Goal: Task Accomplishment & Management: Manage account settings

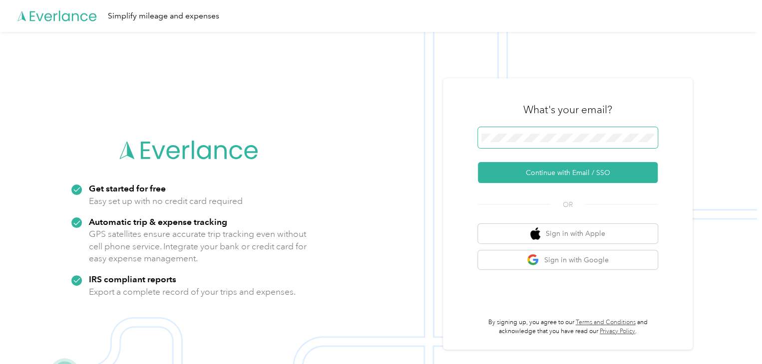
click at [506, 131] on span at bounding box center [568, 137] width 180 height 21
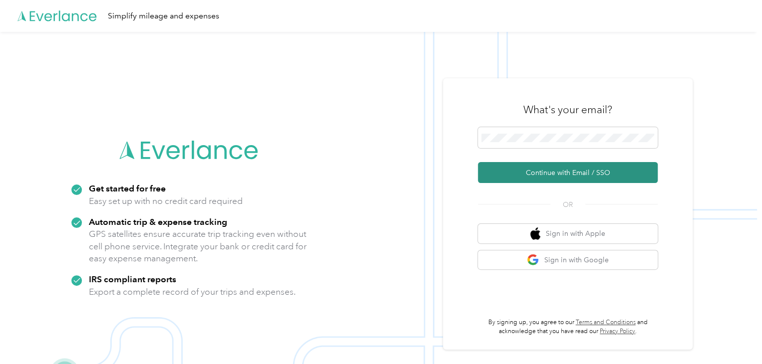
click at [565, 166] on button "Continue with Email / SSO" at bounding box center [568, 172] width 180 height 21
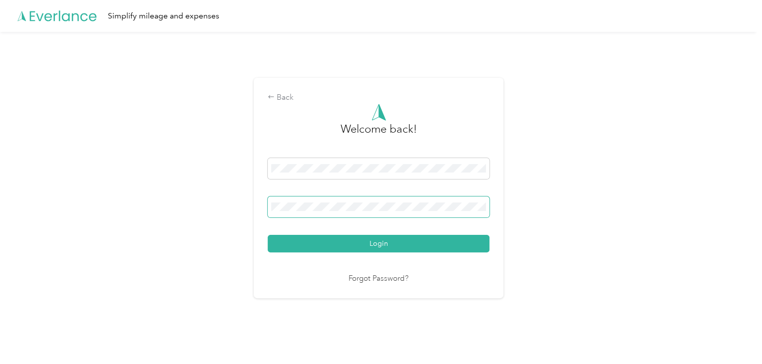
click at [268, 235] on button "Login" at bounding box center [379, 243] width 222 height 17
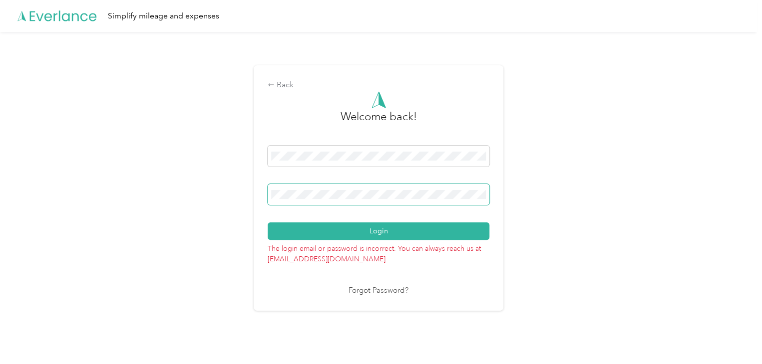
click at [268, 223] on button "Login" at bounding box center [379, 231] width 222 height 17
click at [252, 198] on div "Back Welcome back! Login The login email or password is incorrect. You can alwa…" at bounding box center [378, 192] width 757 height 320
click at [268, 223] on button "Login" at bounding box center [379, 231] width 222 height 17
click at [521, 229] on div "Back Welcome back! Login The login email or password is incorrect. You can alwa…" at bounding box center [378, 192] width 757 height 320
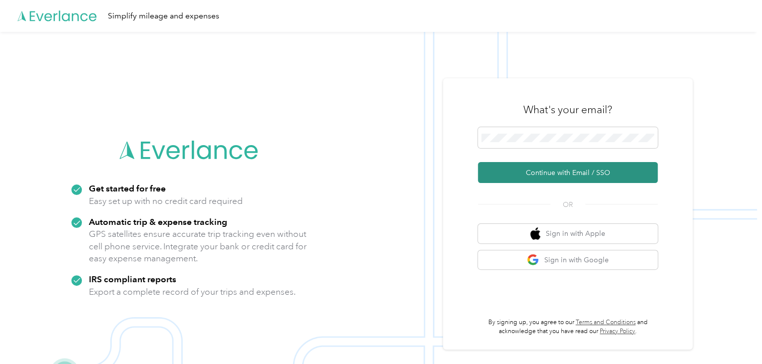
click at [530, 174] on button "Continue with Email / SSO" at bounding box center [568, 172] width 180 height 21
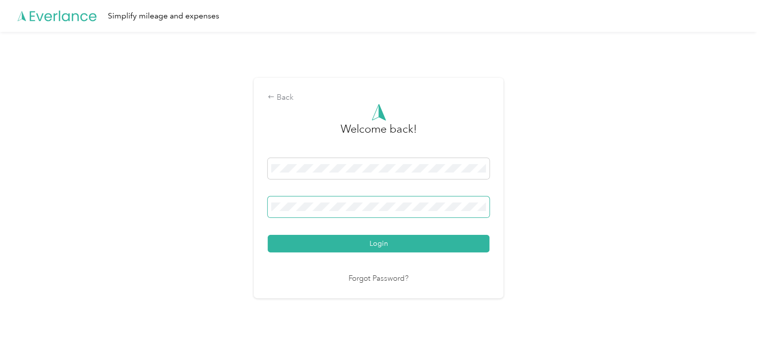
click at [268, 235] on button "Login" at bounding box center [379, 243] width 222 height 17
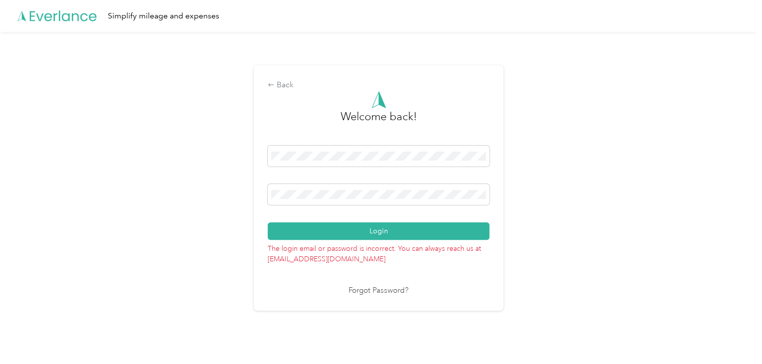
click at [259, 206] on div "Back Welcome back! Login The login email or password is incorrect. You can alwa…" at bounding box center [379, 187] width 250 height 245
click at [235, 208] on div "Back Welcome back! Login The login email or password is incorrect. You can alwa…" at bounding box center [378, 192] width 757 height 320
click at [268, 223] on button "Login" at bounding box center [379, 231] width 222 height 17
click at [254, 203] on div "Back Welcome back! Login The login email or password is incorrect. You can alwa…" at bounding box center [378, 192] width 757 height 320
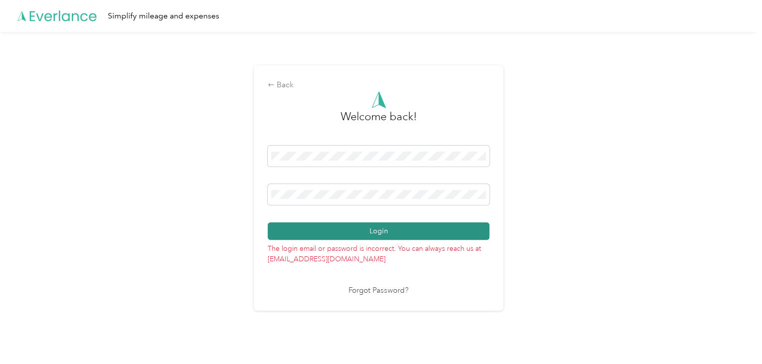
click at [378, 225] on button "Login" at bounding box center [379, 231] width 222 height 17
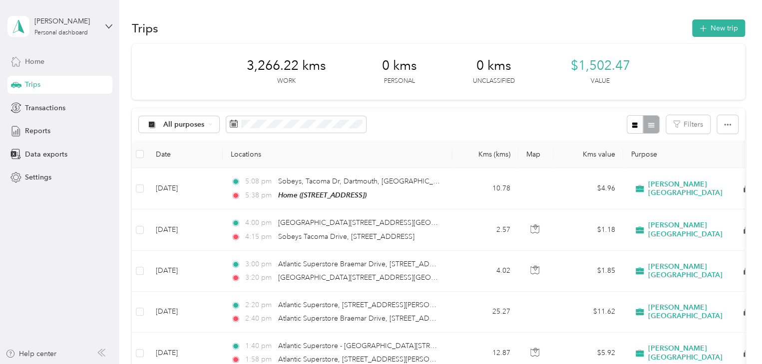
click at [50, 58] on div "Home" at bounding box center [59, 61] width 105 height 18
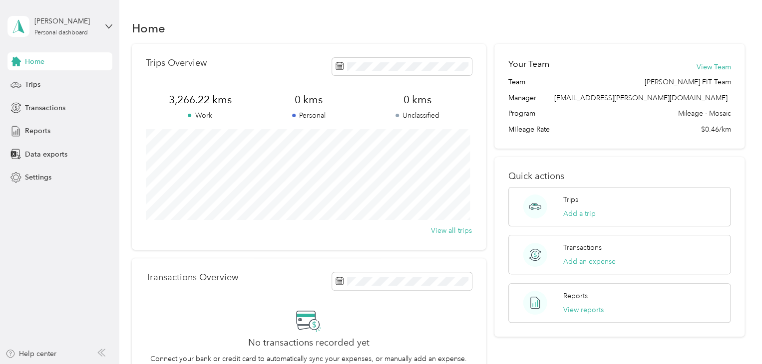
click at [53, 62] on div "Home" at bounding box center [59, 61] width 105 height 18
click at [44, 88] on div "Trips" at bounding box center [59, 85] width 105 height 18
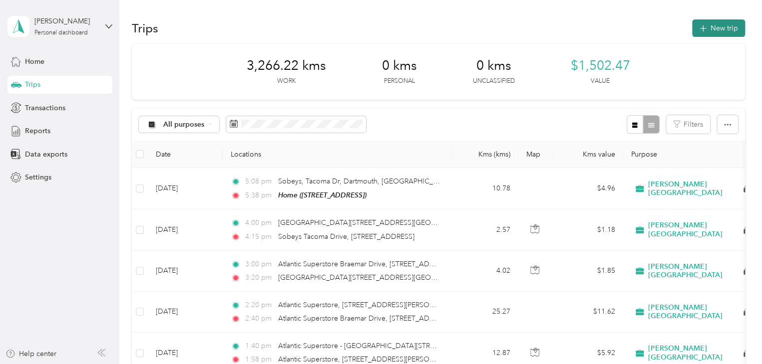
click at [736, 28] on button "New trip" at bounding box center [718, 27] width 53 height 17
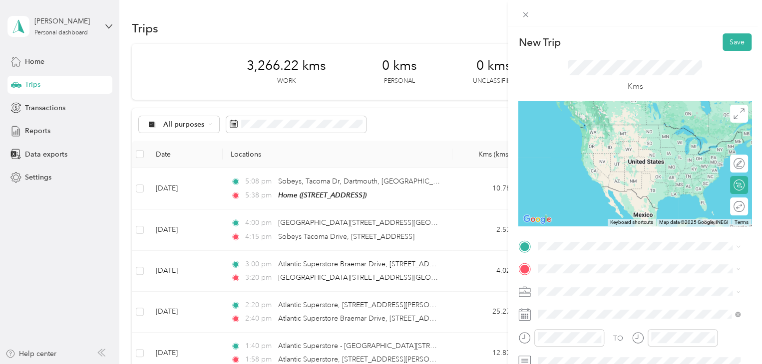
click at [597, 134] on div "Home 3103 Connaught Ave, Halifax, NS, Canada , B3L 3A8, Halifax, NS, Canada" at bounding box center [588, 132] width 63 height 21
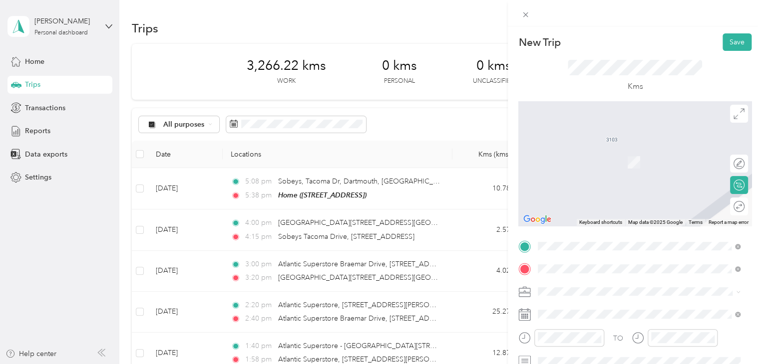
click at [595, 168] on div "Pharmacare 920 Cole Harbour Rd, Halifax, NS, Canada , B2V 2J5, Halifax, NS, Can…" at bounding box center [616, 157] width 119 height 21
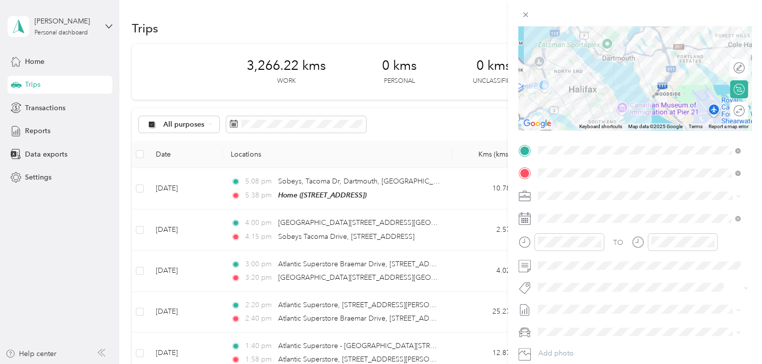
scroll to position [98, 0]
click at [574, 174] on button "Fit Nielsen Team" at bounding box center [585, 172] width 88 height 12
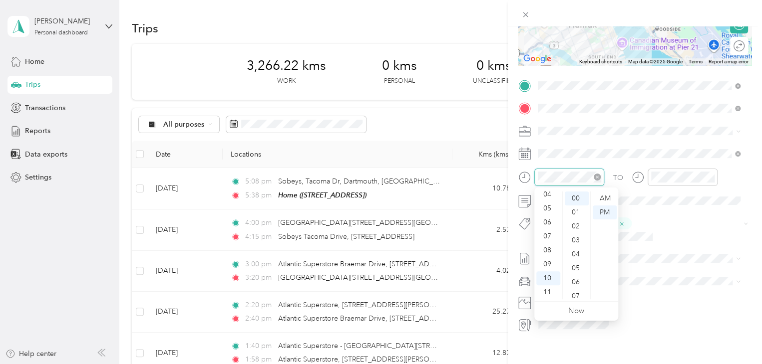
scroll to position [0, 0]
click at [614, 212] on div "PM" at bounding box center [604, 213] width 24 height 14
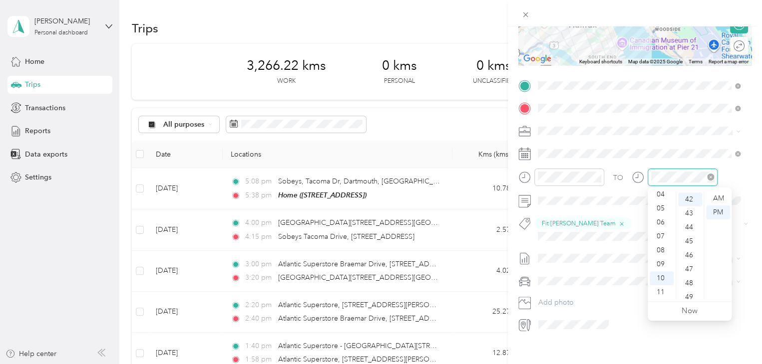
scroll to position [587, 0]
click at [691, 197] on div "42" at bounding box center [690, 199] width 24 height 14
click at [712, 199] on div "AM" at bounding box center [718, 199] width 24 height 14
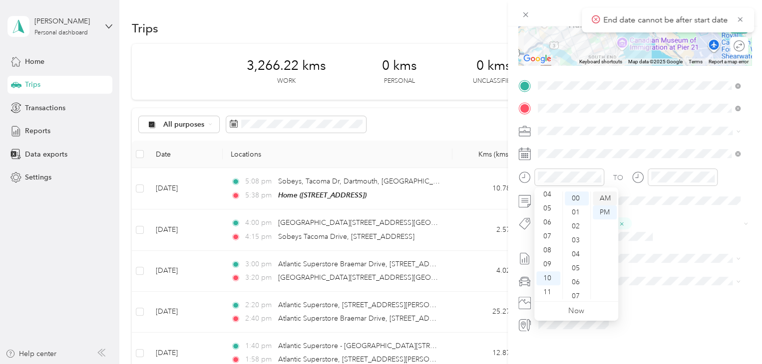
click at [606, 198] on div "AM" at bounding box center [604, 199] width 24 height 14
click at [747, 226] on form "New Trip Save This trip cannot be edited because it is either under review, app…" at bounding box center [635, 103] width 254 height 460
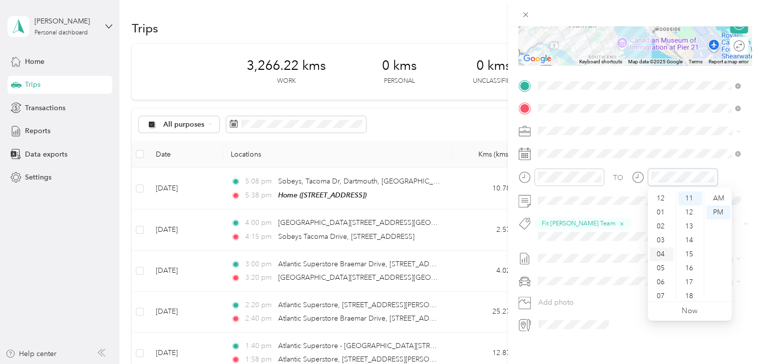
scroll to position [60, 0]
click at [657, 275] on div "10" at bounding box center [661, 279] width 24 height 14
click at [691, 271] on div "42" at bounding box center [690, 273] width 24 height 14
click at [715, 198] on div "AM" at bounding box center [718, 199] width 24 height 14
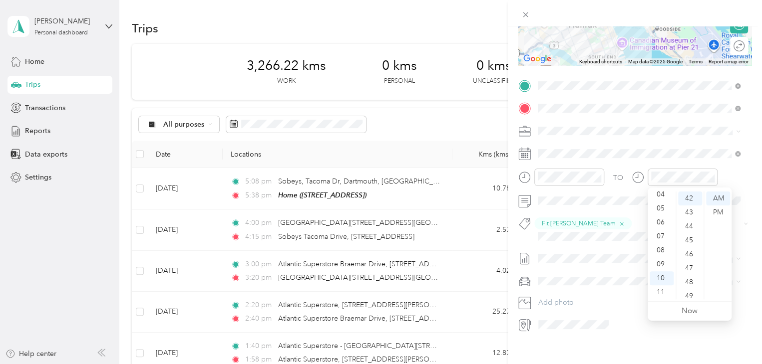
click at [593, 330] on div "New Trip Save This trip cannot be edited because it is either under review, app…" at bounding box center [635, 208] width 254 height 364
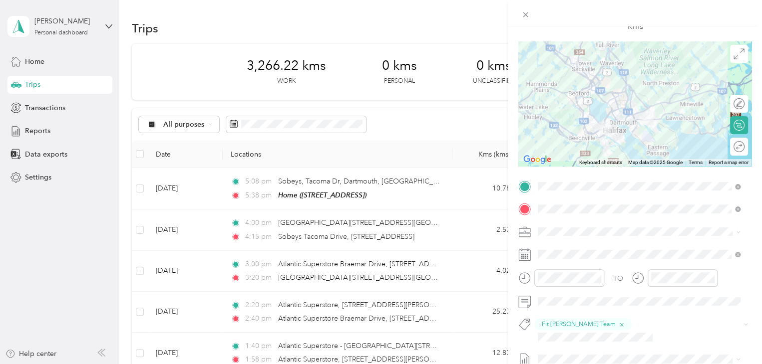
scroll to position [0, 0]
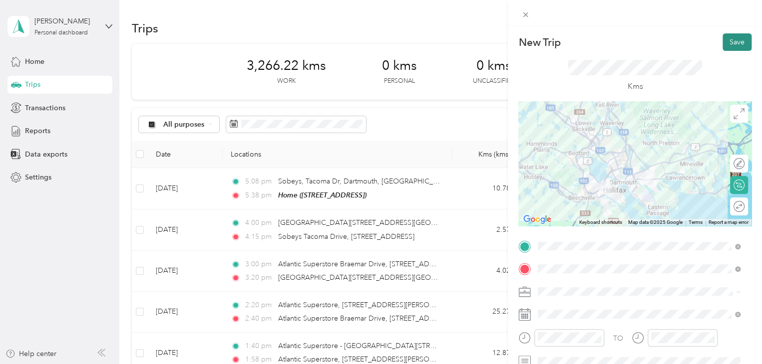
click at [725, 42] on button "Save" at bounding box center [736, 41] width 29 height 17
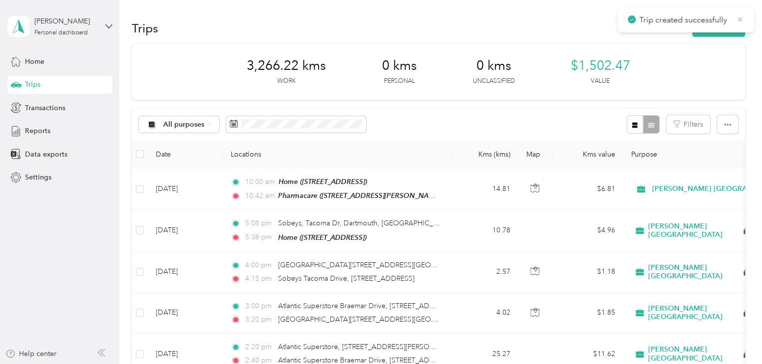
click at [740, 19] on icon at bounding box center [740, 19] width 8 height 9
click at [715, 26] on button "New trip" at bounding box center [718, 27] width 53 height 17
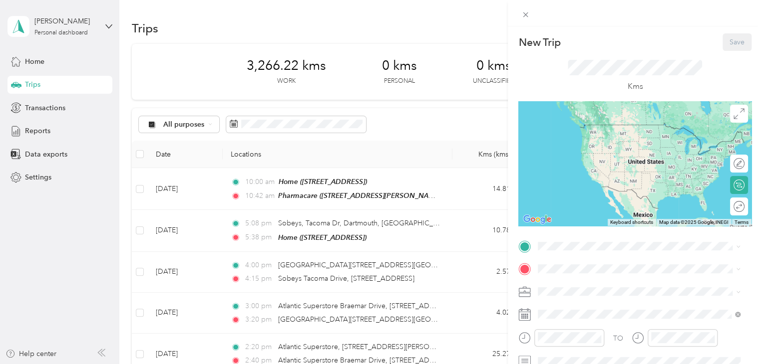
click at [338, 197] on div "New Trip Save This trip cannot be edited because it is either under review, app…" at bounding box center [381, 182] width 762 height 364
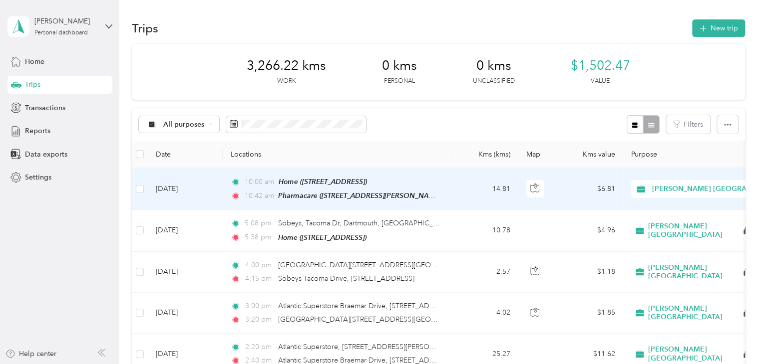
click at [338, 197] on span "Pharmacare (920 Cole Harbour Rd, Halifax, NS, Canada , Halifax, NS)" at bounding box center [360, 196] width 165 height 8
click at [189, 186] on td "Sep 3, 2025" at bounding box center [185, 189] width 75 height 42
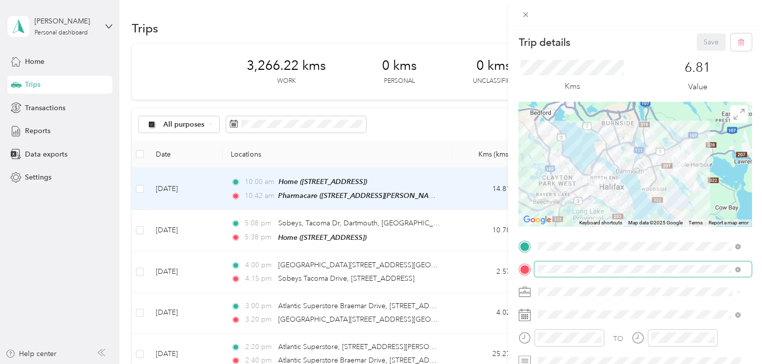
scroll to position [24, 0]
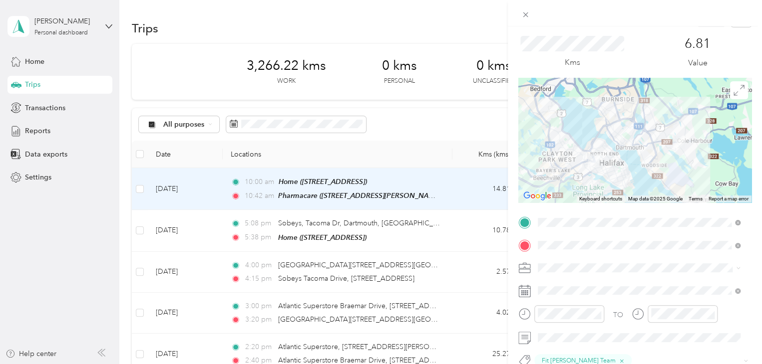
click at [525, 289] on icon at bounding box center [524, 291] width 12 height 12
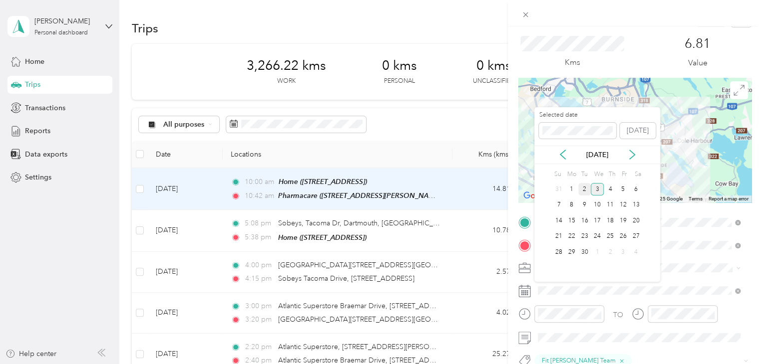
click at [584, 188] on div "2" at bounding box center [584, 189] width 13 height 12
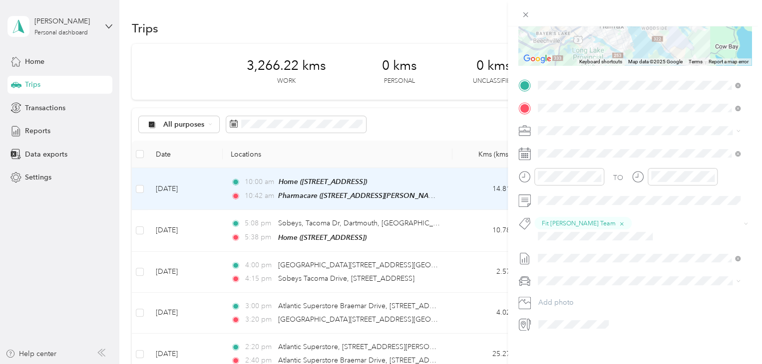
scroll to position [0, 0]
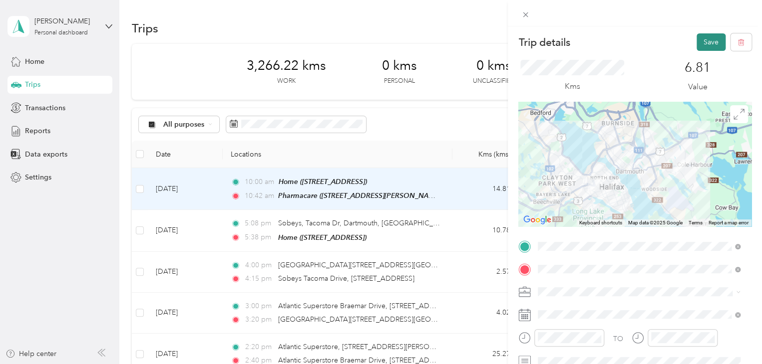
click at [702, 42] on button "Save" at bounding box center [710, 41] width 29 height 17
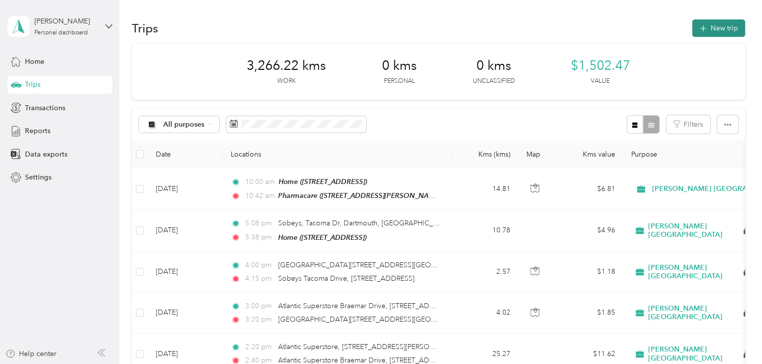
click at [718, 31] on button "New trip" at bounding box center [718, 27] width 53 height 17
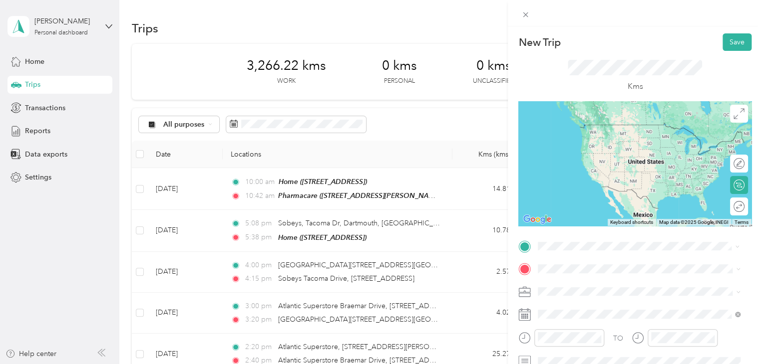
click at [592, 131] on div "Pharmacare 920 Cole Harbour Rd, Halifax, NS, Canada , B2V 2J5, Halifax, NS, Can…" at bounding box center [616, 134] width 119 height 21
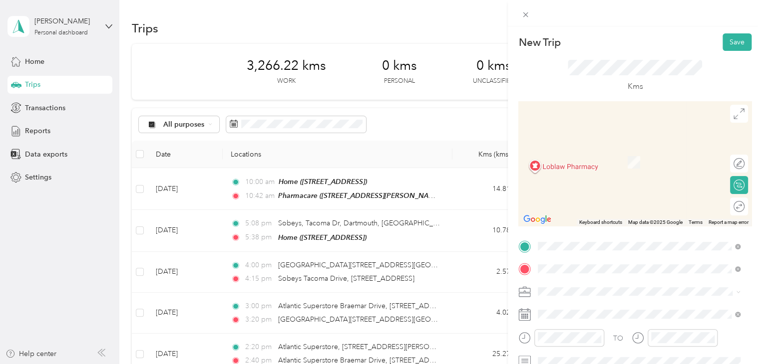
click at [596, 162] on span "4 Forest Hills Pky, Cole Harbour, NS, Canada , B2W 5G7, Halifax, NS, Canada" at bounding box center [616, 162] width 119 height 8
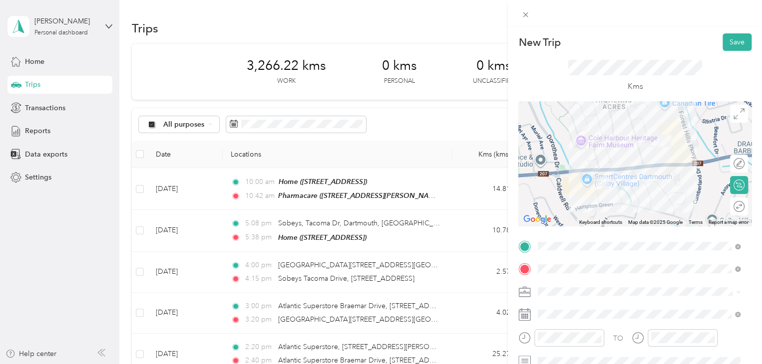
scroll to position [27, 0]
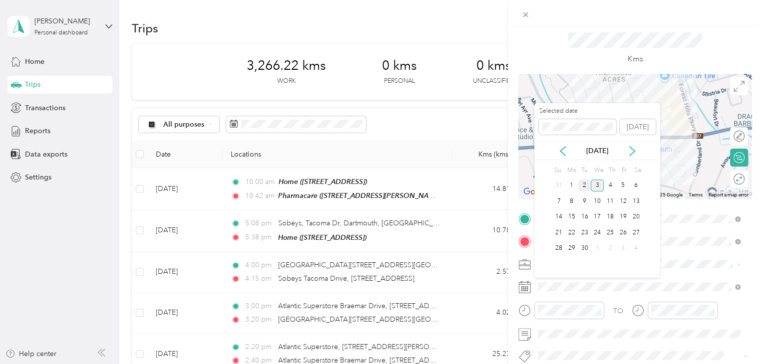
click at [587, 186] on div "2" at bounding box center [584, 186] width 13 height 12
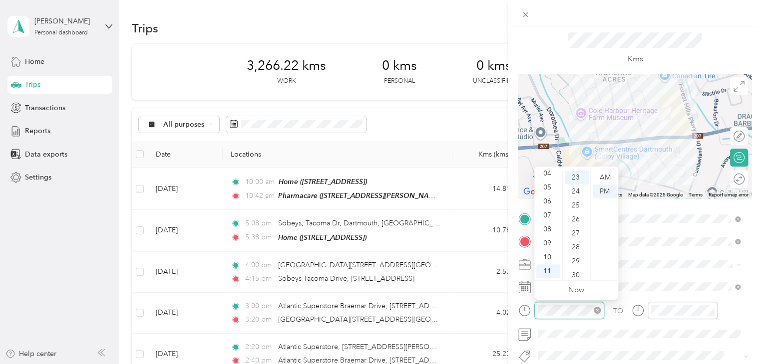
scroll to position [321, 0]
click at [574, 272] on div "30" at bounding box center [577, 276] width 24 height 14
click at [599, 176] on div "AM" at bounding box center [604, 178] width 24 height 14
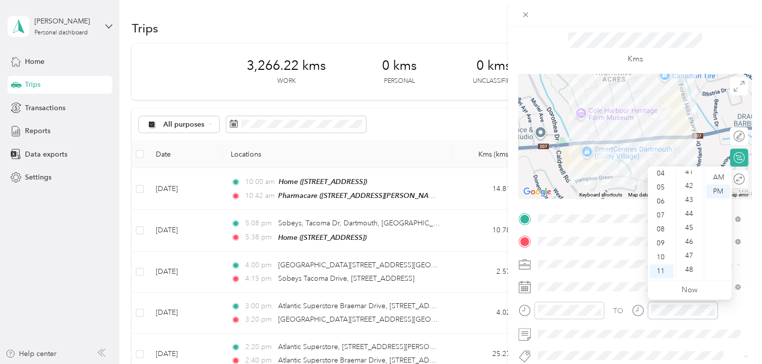
scroll to position [587, 0]
click at [693, 215] on div "45" at bounding box center [690, 220] width 24 height 14
click at [724, 178] on div "AM" at bounding box center [718, 178] width 24 height 14
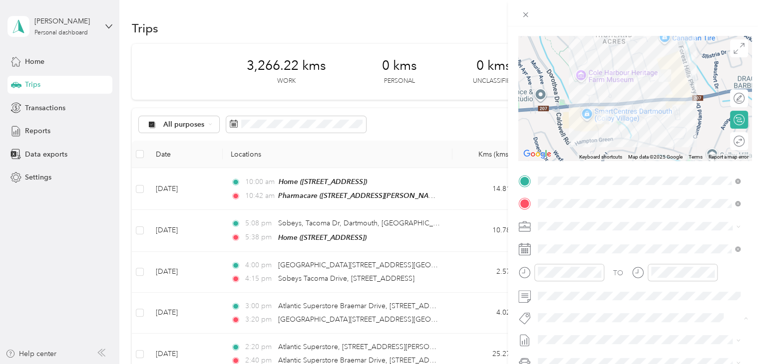
click at [582, 331] on span "Fit Nielsen Team" at bounding box center [585, 335] width 74 height 9
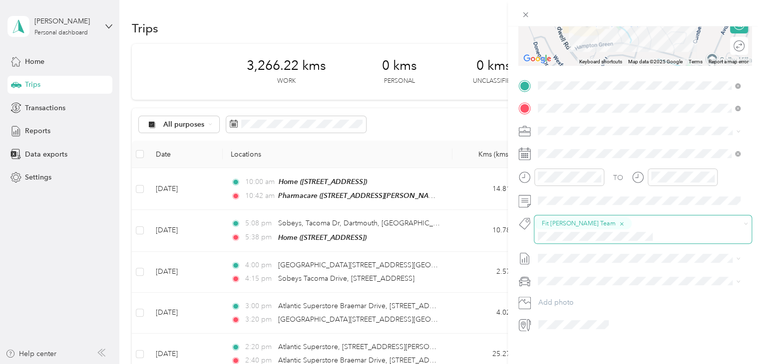
scroll to position [0, 0]
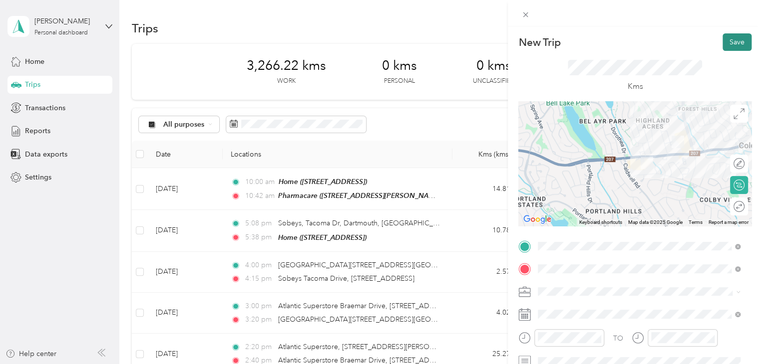
click at [729, 43] on button "Save" at bounding box center [736, 41] width 29 height 17
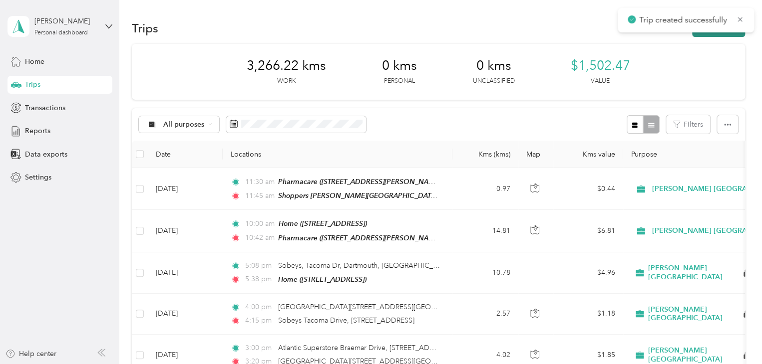
click at [709, 36] on button "New trip" at bounding box center [718, 27] width 53 height 17
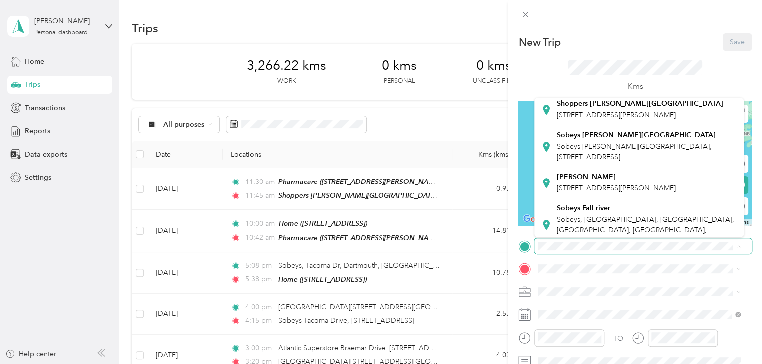
scroll to position [225, 0]
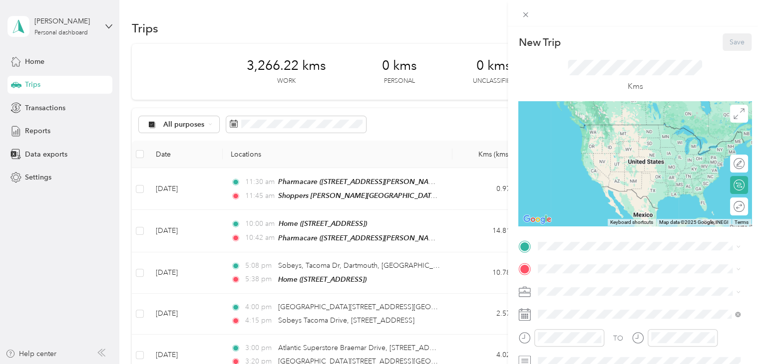
click at [582, 117] on span "4 Forest Hills Pky, Cole Harbour, NS, Canada , B2W 5G7, Halifax, NS, Canada" at bounding box center [616, 113] width 119 height 8
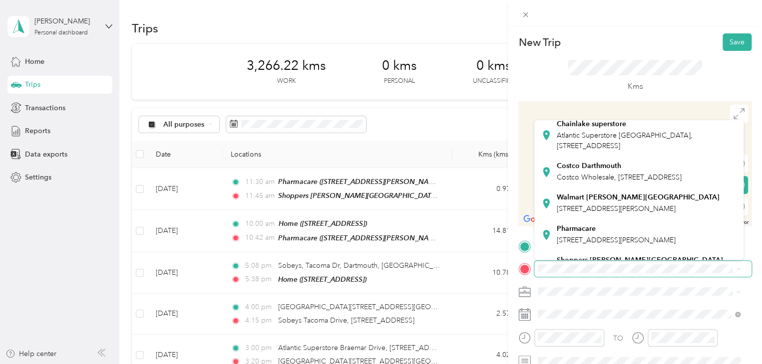
scroll to position [92, 0]
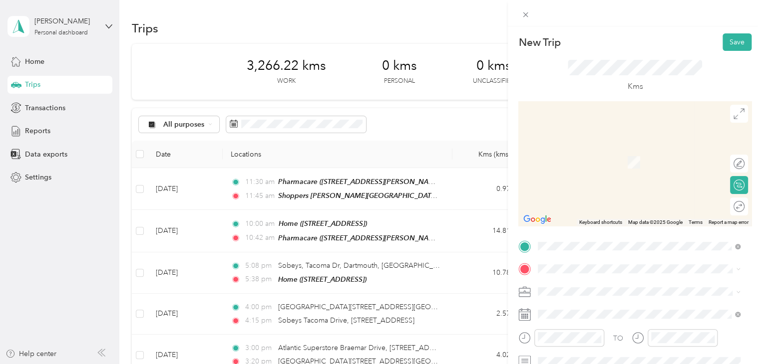
click at [579, 180] on span "Costco Wholesale, 137 Countryview Dr, Dartmouth NS B3B 0E7, Canada , B3B 0E7, H…" at bounding box center [619, 175] width 125 height 8
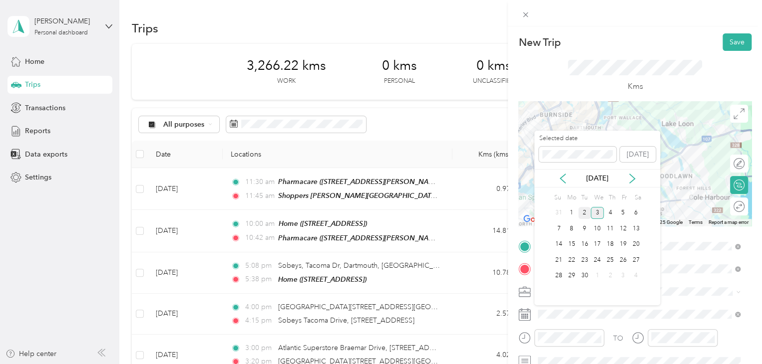
click at [581, 209] on div "2" at bounding box center [584, 213] width 13 height 12
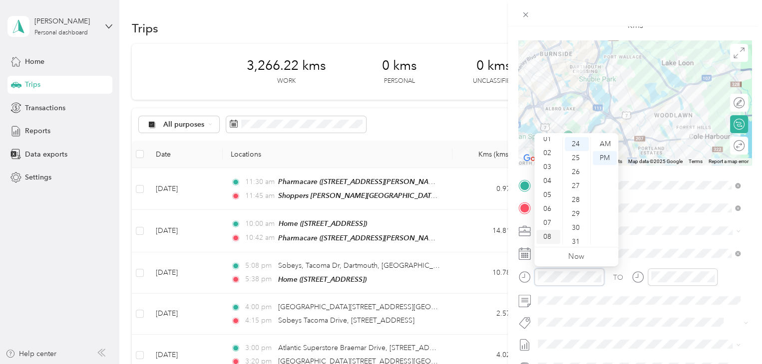
scroll to position [14, 0]
click at [551, 160] on div "02" at bounding box center [548, 158] width 24 height 14
click at [575, 148] on div "00" at bounding box center [577, 144] width 24 height 14
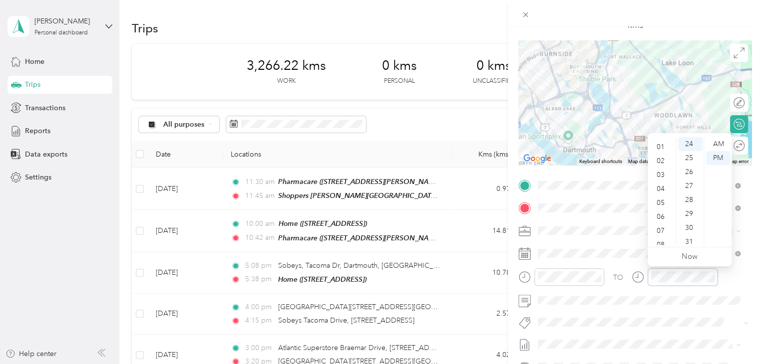
scroll to position [7, 0]
click at [664, 164] on div "02" at bounding box center [661, 165] width 24 height 14
click at [690, 229] on div "30" at bounding box center [690, 228] width 24 height 14
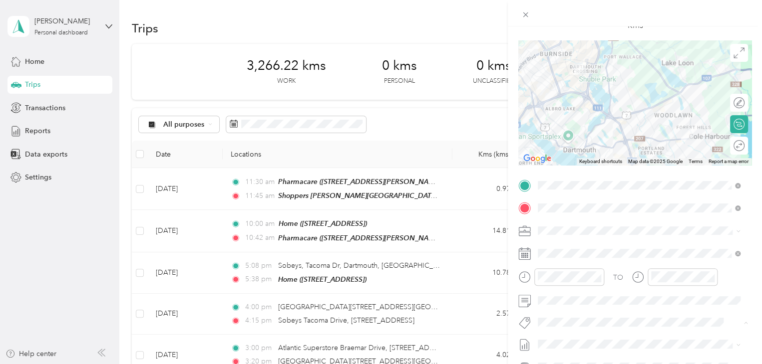
click at [581, 302] on span "Fit Pharmasave Team" at bounding box center [577, 304] width 59 height 9
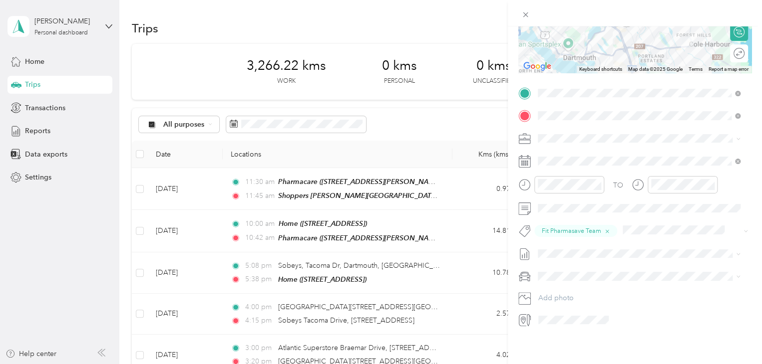
scroll to position [0, 0]
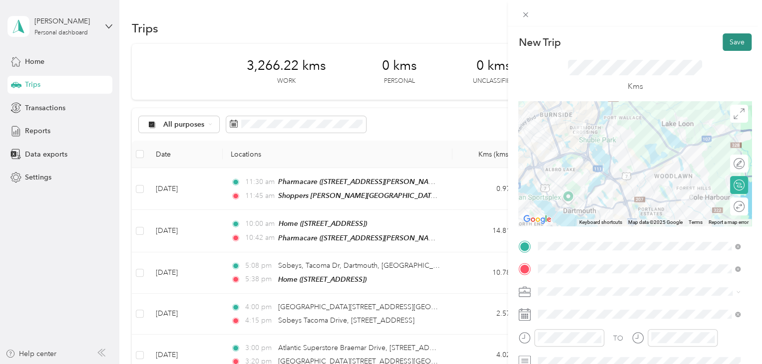
click at [732, 42] on button "Save" at bounding box center [736, 41] width 29 height 17
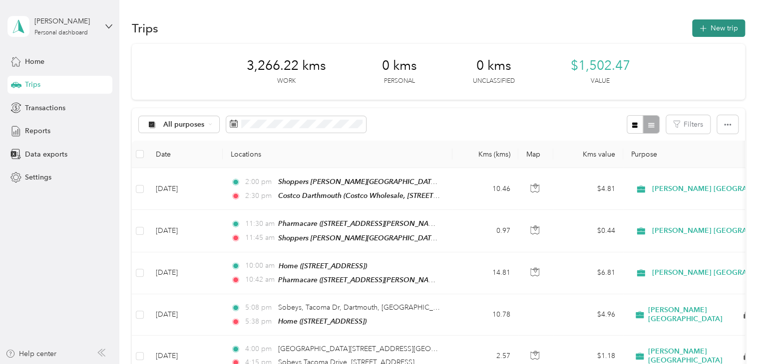
click at [719, 29] on button "New trip" at bounding box center [718, 27] width 53 height 17
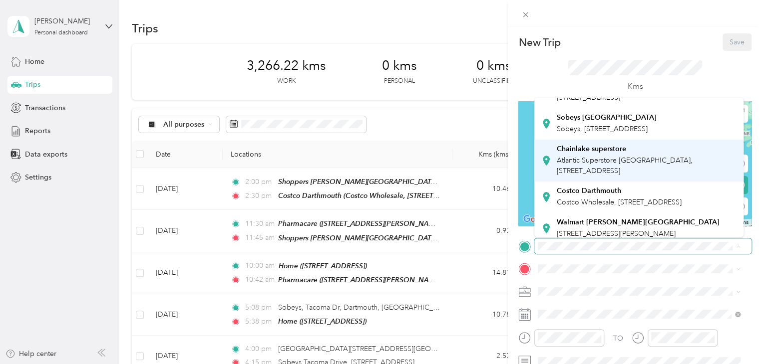
scroll to position [52, 0]
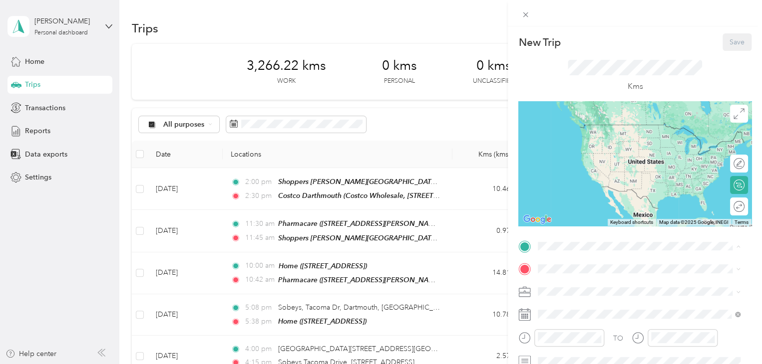
click at [605, 186] on strong "Costco Darthmouth" at bounding box center [589, 181] width 64 height 9
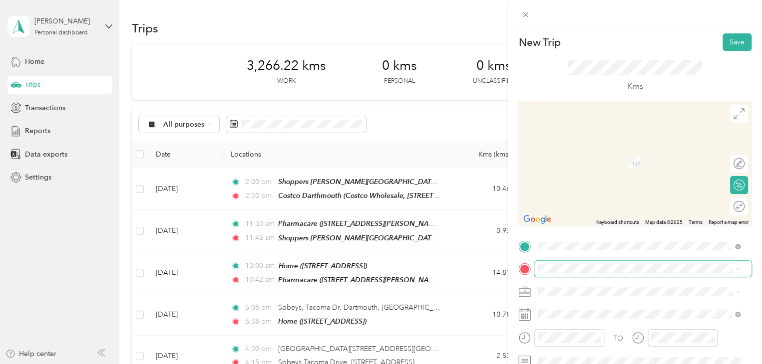
click at [556, 274] on span at bounding box center [642, 269] width 217 height 16
click at [578, 164] on span "900 Cole Harbour Rd, Halifax, NS, Canada , B2V 2J5, Halifax, NS, Canada" at bounding box center [616, 159] width 119 height 8
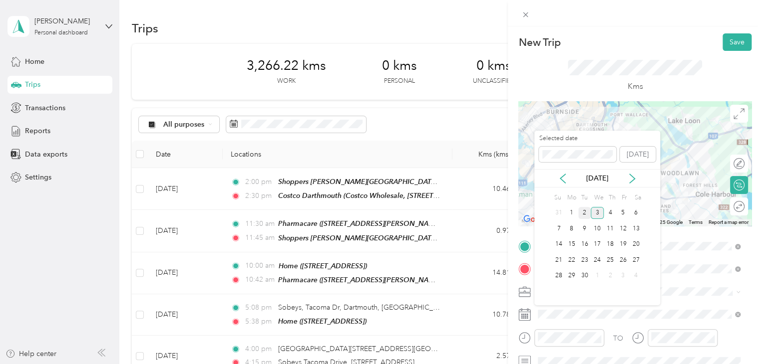
click at [580, 210] on div "2" at bounding box center [584, 213] width 13 height 12
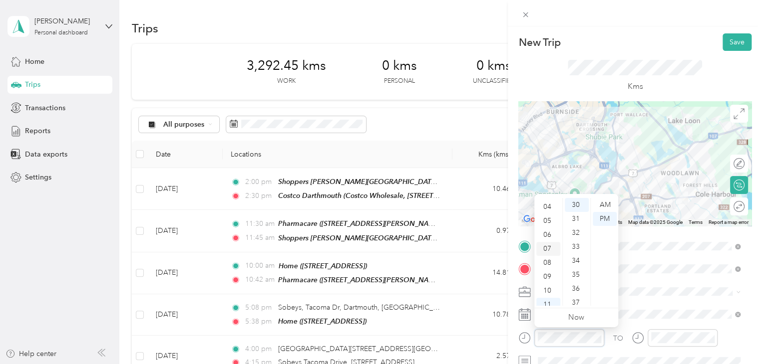
scroll to position [54, 0]
click at [549, 224] on div "05" at bounding box center [548, 221] width 24 height 14
click at [576, 268] on div "05" at bounding box center [577, 275] width 24 height 14
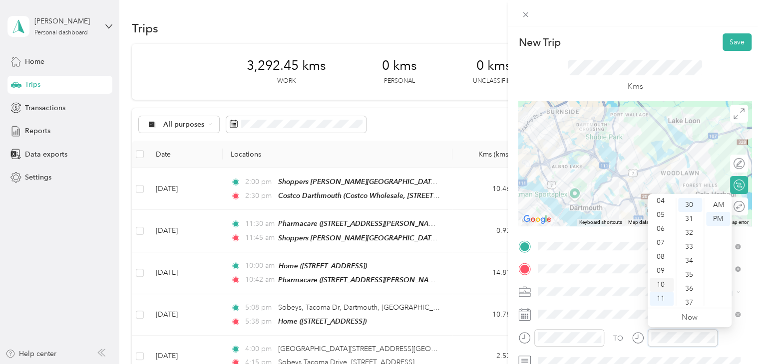
scroll to position [16, 0]
click at [663, 261] on div "05" at bounding box center [661, 259] width 24 height 14
click at [723, 221] on div "PM" at bounding box center [718, 219] width 24 height 14
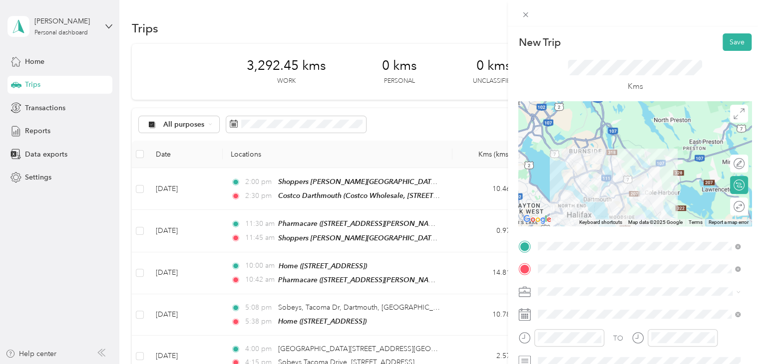
click at [630, 182] on div at bounding box center [634, 163] width 233 height 125
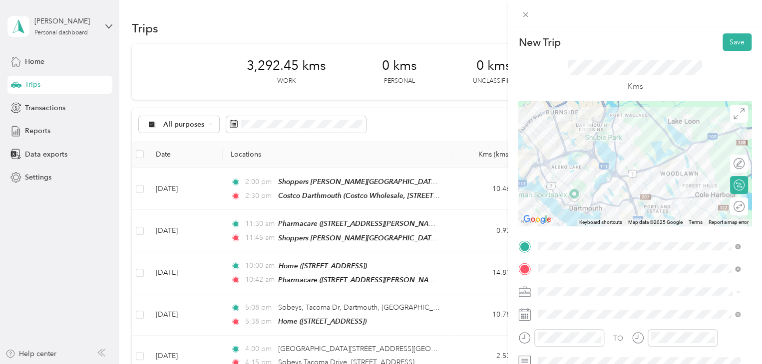
click at [635, 188] on div at bounding box center [634, 163] width 233 height 125
click at [623, 188] on div at bounding box center [634, 163] width 233 height 125
click at [666, 183] on div at bounding box center [634, 163] width 233 height 125
click at [625, 196] on div at bounding box center [634, 163] width 233 height 125
click at [633, 184] on div at bounding box center [634, 163] width 233 height 125
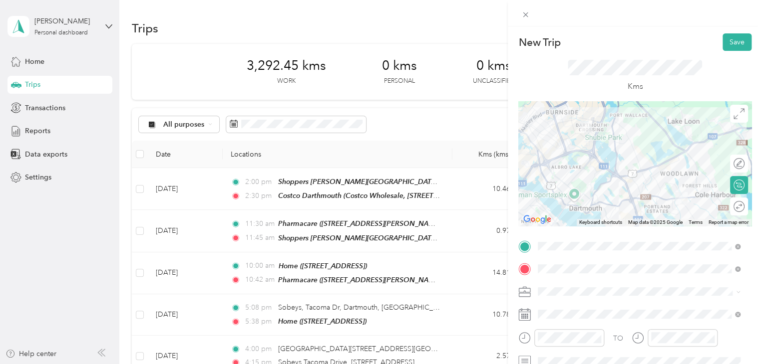
click at [657, 174] on div at bounding box center [634, 163] width 233 height 125
click at [658, 171] on div at bounding box center [634, 163] width 233 height 125
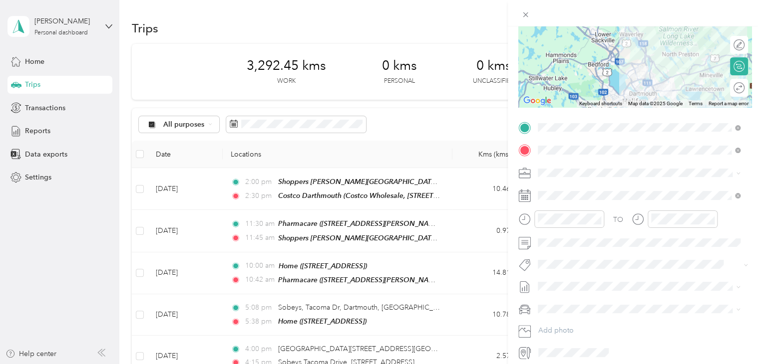
scroll to position [159, 0]
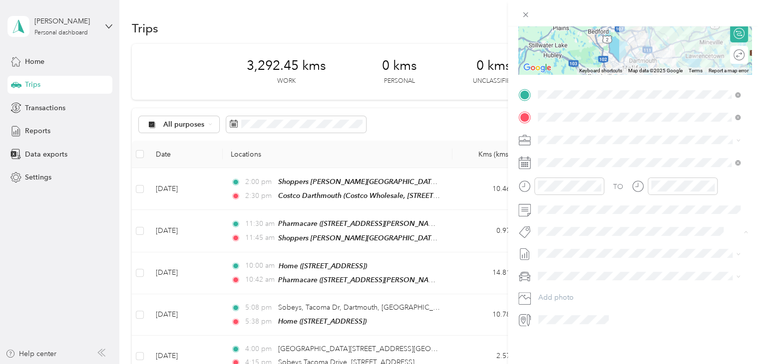
click at [561, 241] on span "Fit Nielsen Team" at bounding box center [585, 241] width 74 height 9
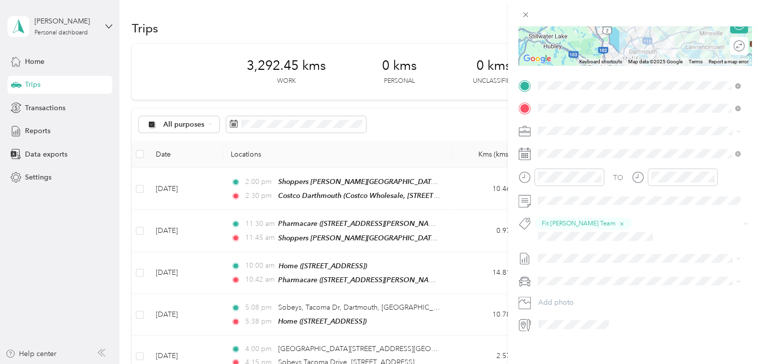
scroll to position [0, 0]
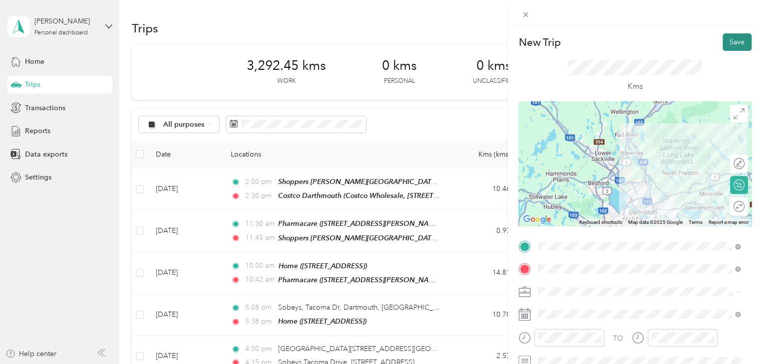
click at [727, 36] on button "Save" at bounding box center [736, 41] width 29 height 17
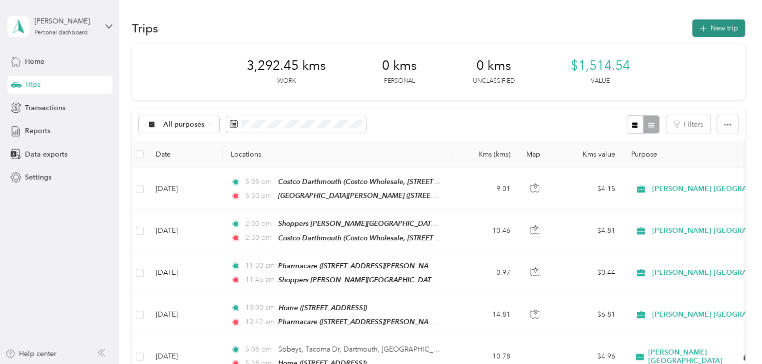
click at [730, 19] on button "New trip" at bounding box center [718, 27] width 53 height 17
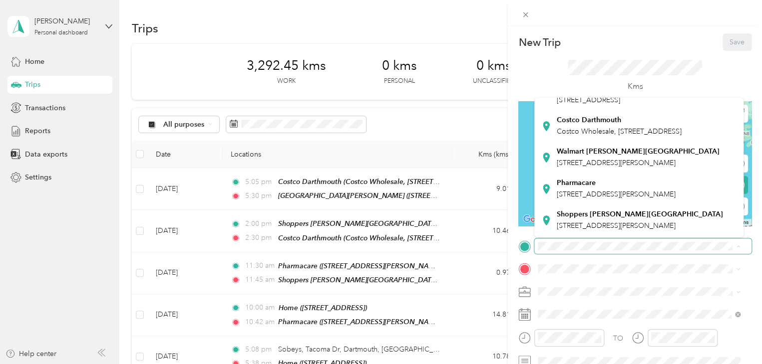
scroll to position [114, 0]
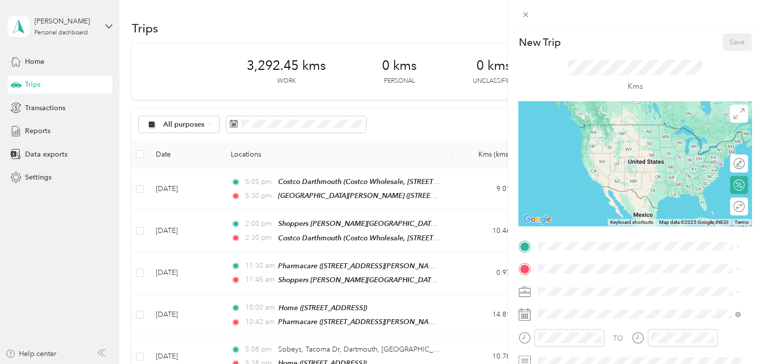
click at [583, 155] on strong "Walmart cole harbour" at bounding box center [638, 150] width 163 height 9
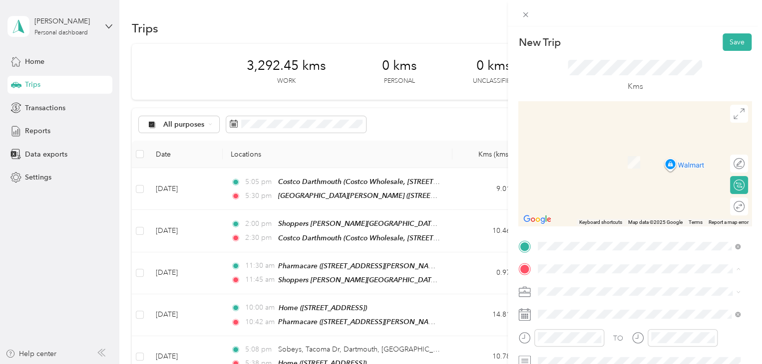
click at [576, 162] on span "3103 Connaught Ave, Halifax, NS, Canada , B3L 3A8, Halifax, NS, Canada" at bounding box center [588, 162] width 63 height 8
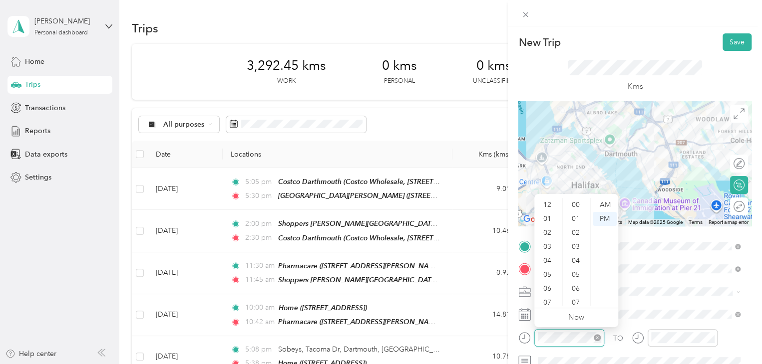
scroll to position [60, 0]
click at [550, 240] on div "07" at bounding box center [548, 243] width 24 height 14
click at [571, 250] on div "40" at bounding box center [577, 247] width 24 height 14
click at [605, 221] on div "PM" at bounding box center [604, 219] width 24 height 14
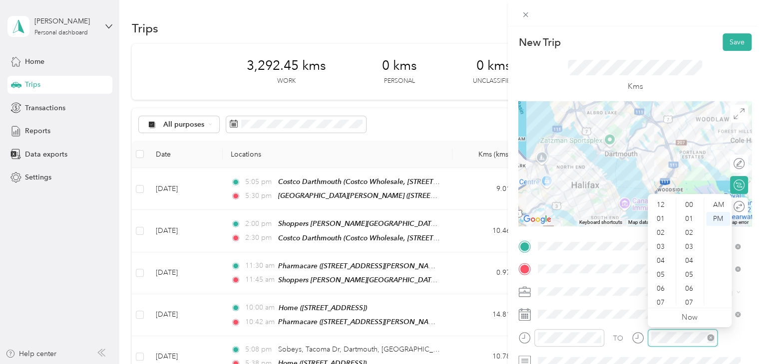
scroll to position [60, 0]
click at [665, 260] on div "08" at bounding box center [661, 257] width 24 height 14
click at [691, 207] on div "00" at bounding box center [690, 205] width 24 height 14
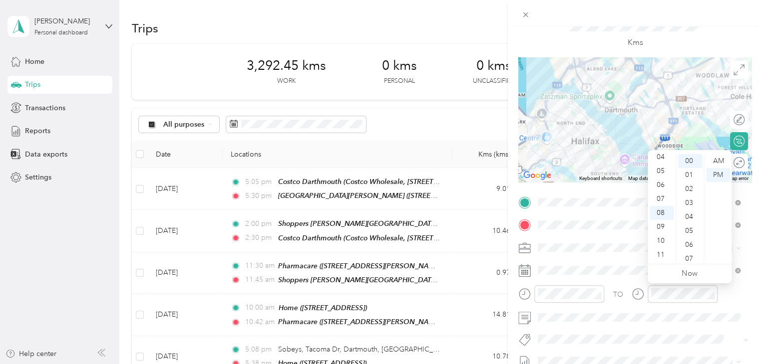
scroll to position [45, 0]
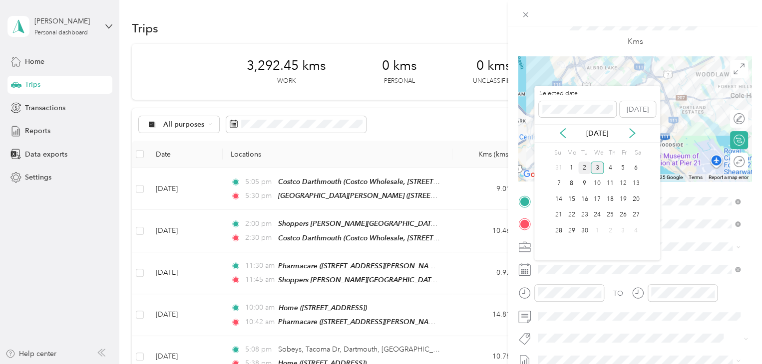
click at [584, 162] on div "2" at bounding box center [584, 168] width 13 height 12
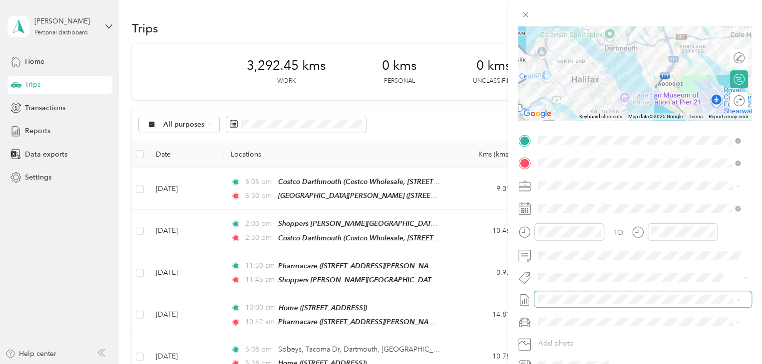
scroll to position [105, 0]
click at [567, 273] on span at bounding box center [634, 278] width 200 height 10
click at [566, 364] on div "New Trip Save This trip cannot be edited because it is either under review, app…" at bounding box center [378, 364] width 757 height 0
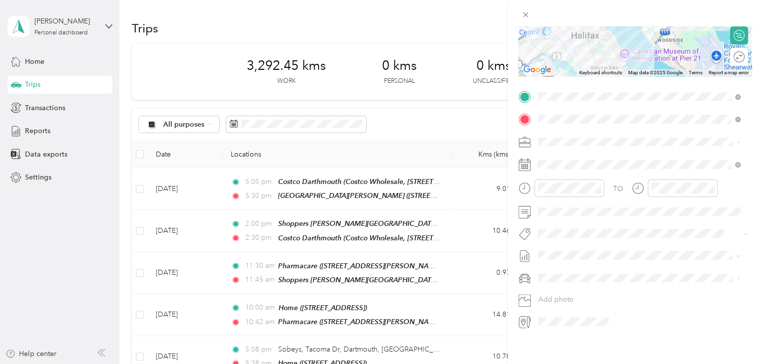
scroll to position [149, 0]
click at [563, 254] on li "Fit Nielsen Team" at bounding box center [638, 251] width 209 height 19
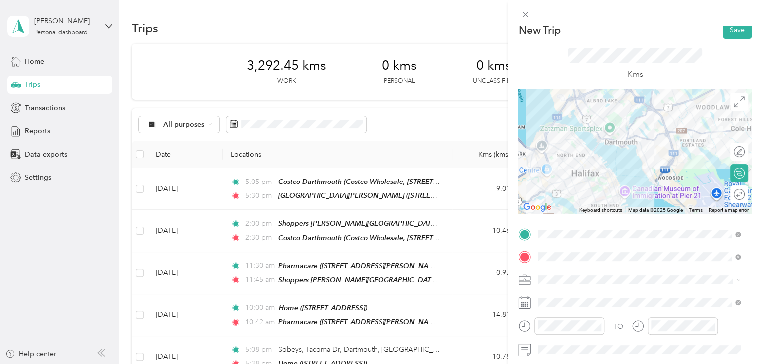
scroll to position [11, 0]
click at [725, 31] on button "Save" at bounding box center [736, 30] width 29 height 17
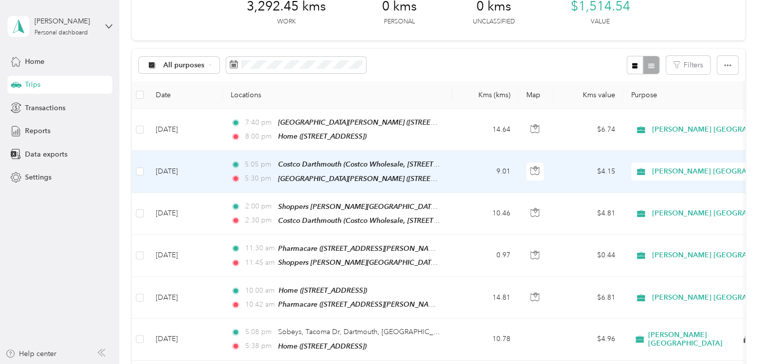
scroll to position [0, 0]
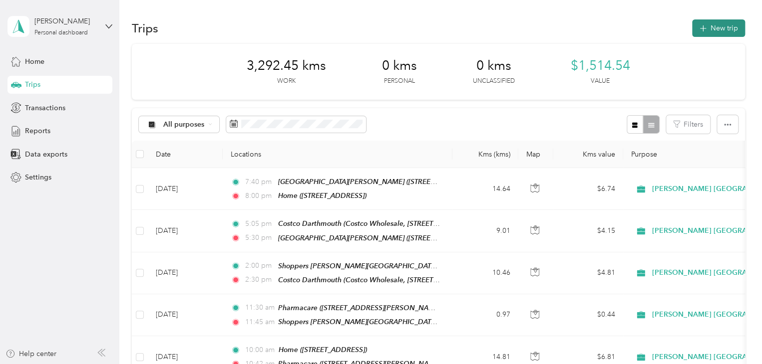
click at [718, 27] on button "New trip" at bounding box center [718, 27] width 53 height 17
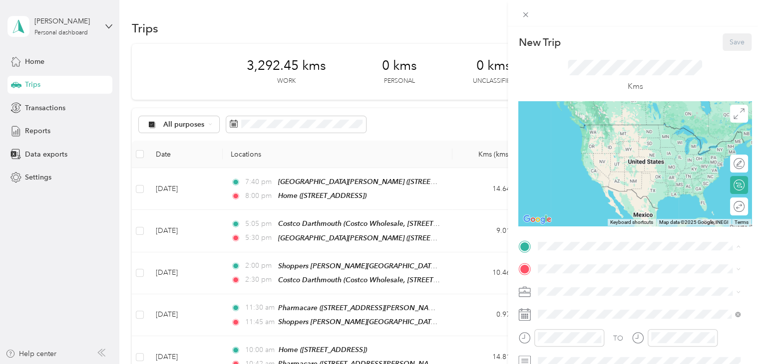
click at [577, 144] on span "3103 Connaught Ave, Halifax, NS, Canada , B3L 3A8, Halifax, NS, Canada" at bounding box center [588, 139] width 63 height 8
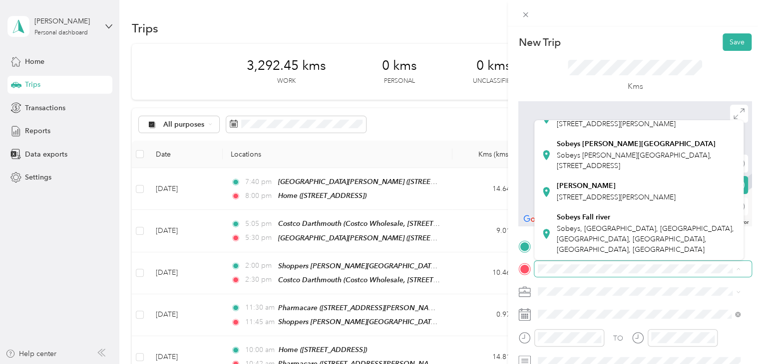
scroll to position [247, 0]
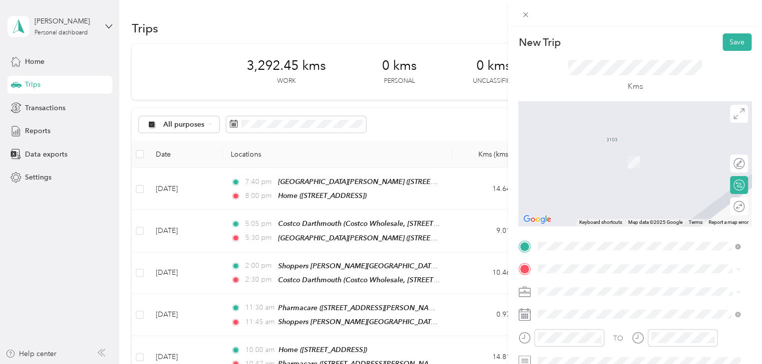
click at [581, 169] on div "Sobeys Cole Harbour Sobeys Cole Harbour, 2 Forest Hills Drive, Dartmouth NS B2W…" at bounding box center [647, 153] width 180 height 31
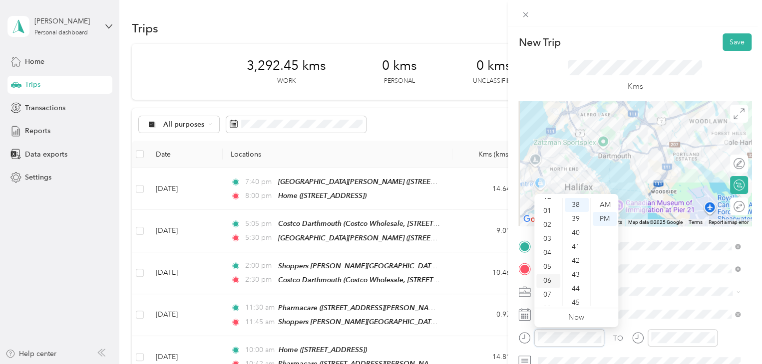
scroll to position [8, 0]
click at [547, 279] on div "06" at bounding box center [548, 281] width 24 height 14
click at [577, 203] on div "30" at bounding box center [577, 201] width 24 height 14
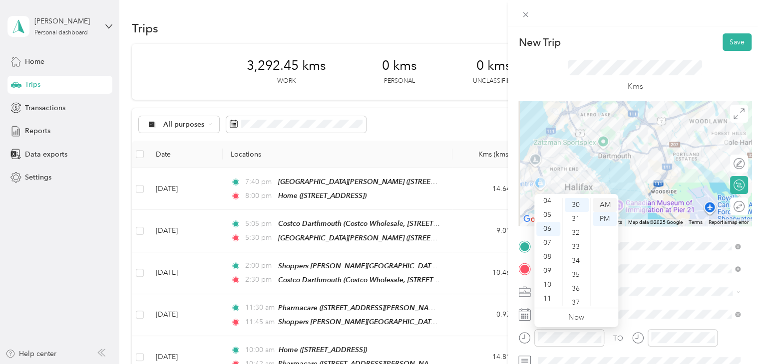
click at [603, 208] on div "AM" at bounding box center [604, 205] width 24 height 14
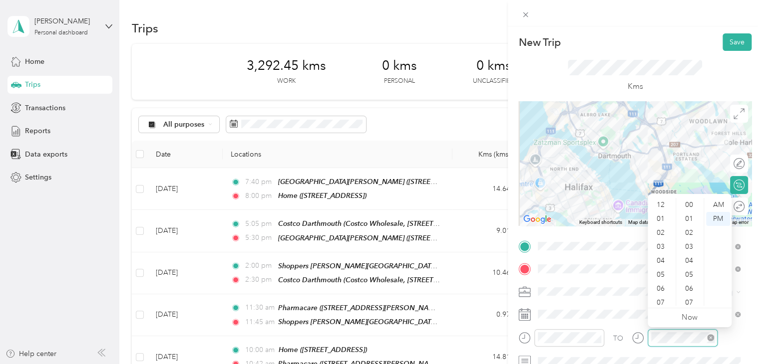
scroll to position [60, 0]
click at [661, 245] on div "07" at bounding box center [661, 243] width 24 height 14
click at [691, 203] on div "00" at bounding box center [690, 205] width 24 height 14
click at [719, 205] on div "AM" at bounding box center [718, 205] width 24 height 14
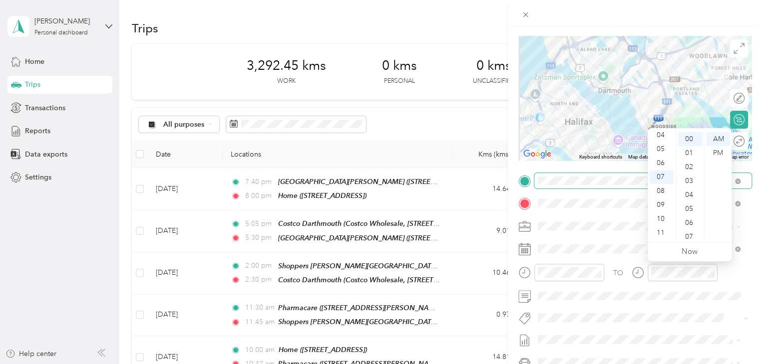
scroll to position [66, 0]
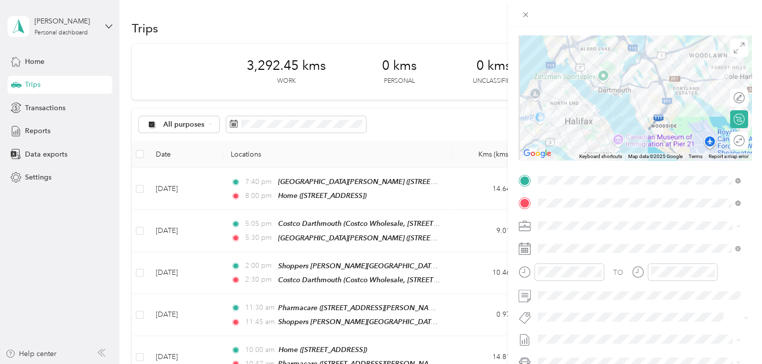
click at [561, 333] on span "Fit Nielsen Team" at bounding box center [585, 333] width 74 height 9
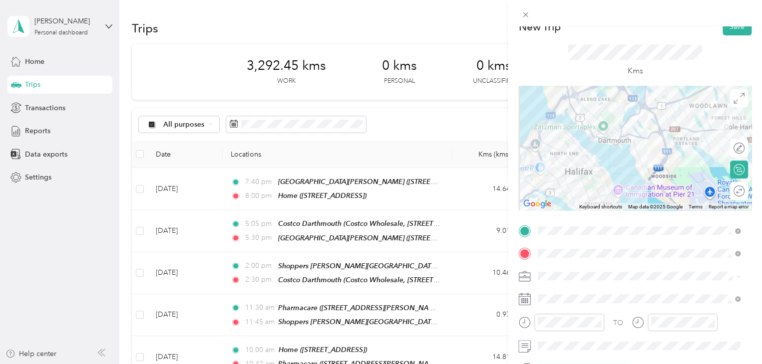
scroll to position [0, 0]
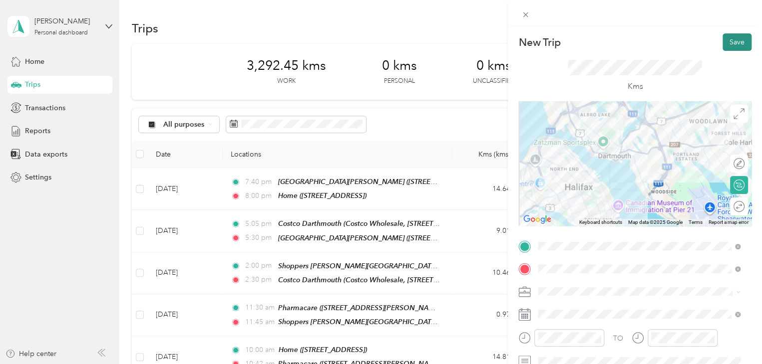
click at [730, 48] on button "Save" at bounding box center [736, 41] width 29 height 17
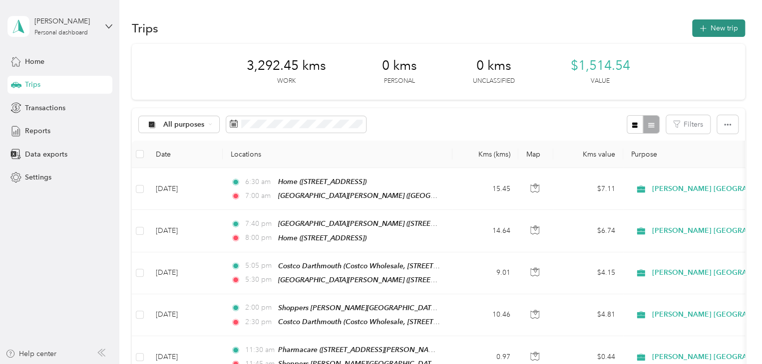
click at [708, 22] on button "New trip" at bounding box center [718, 27] width 53 height 17
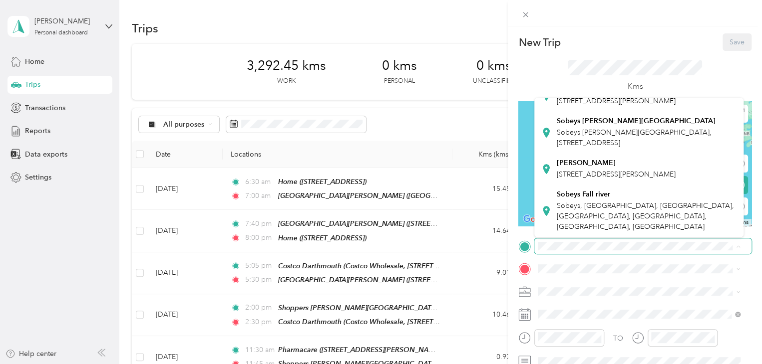
scroll to position [289, 0]
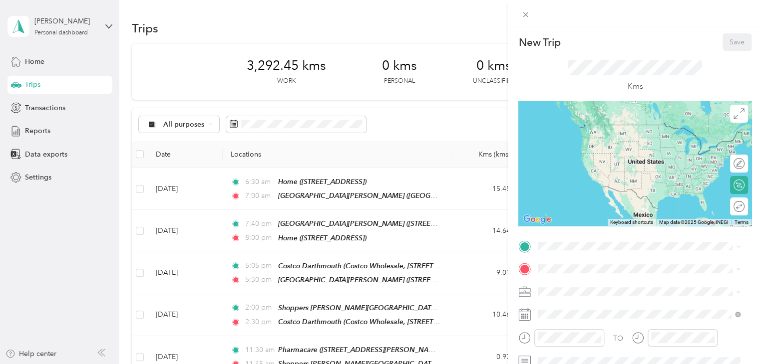
click at [598, 145] on div "Sobeys Cole Harbour Sobeys Cole Harbour, 2 Forest Hills Drive, Dartmouth NS B2W…" at bounding box center [647, 129] width 180 height 31
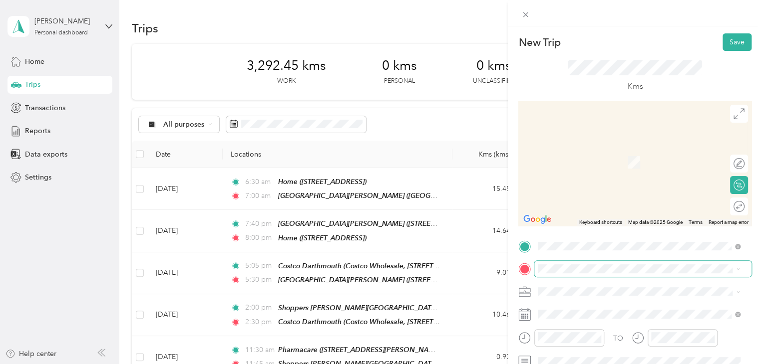
click at [569, 262] on span at bounding box center [642, 269] width 217 height 16
click at [586, 166] on span "Foodland - Milford, 2-2295 Hwy, Milford NS B0N 2H0, Canada, B0N 1Y0, East Hants…" at bounding box center [645, 161] width 176 height 8
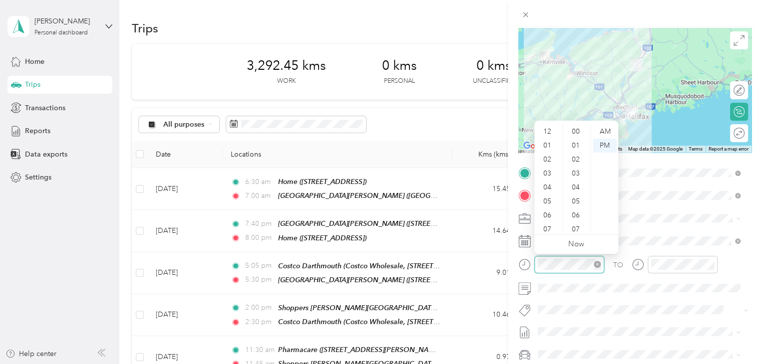
scroll to position [60, 0]
click at [548, 183] on div "08" at bounding box center [548, 184] width 24 height 14
click at [577, 200] on div "45" at bounding box center [577, 202] width 24 height 14
click at [607, 135] on div "AM" at bounding box center [604, 132] width 24 height 14
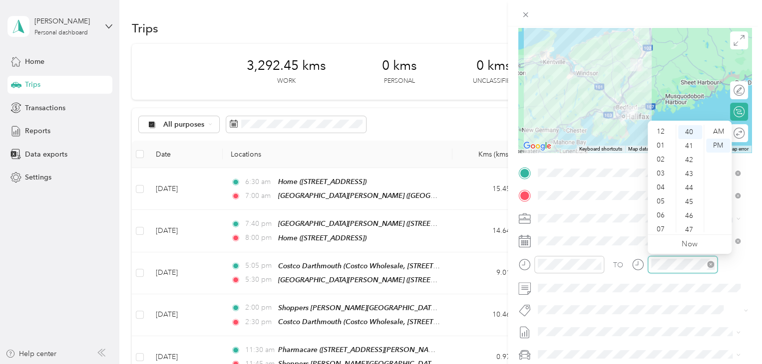
scroll to position [60, 0]
click at [664, 193] on div "09" at bounding box center [661, 198] width 24 height 14
click at [683, 198] on div "45" at bounding box center [690, 202] width 24 height 14
click at [712, 129] on div "AM" at bounding box center [718, 132] width 24 height 14
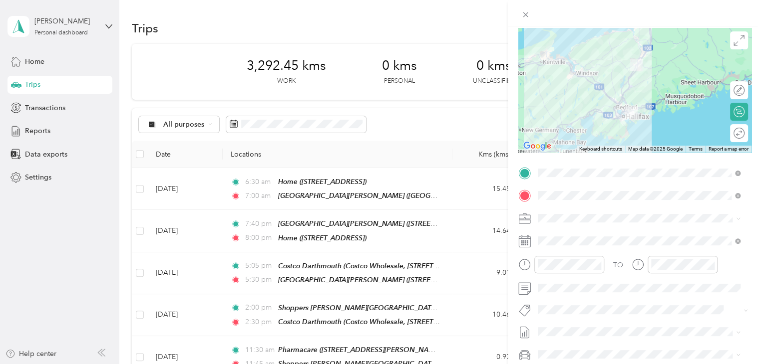
click at [559, 328] on span "Fit Nielsen Team" at bounding box center [585, 327] width 74 height 9
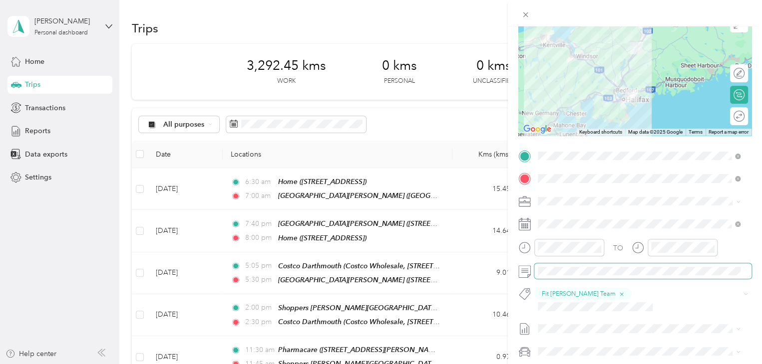
scroll to position [58, 0]
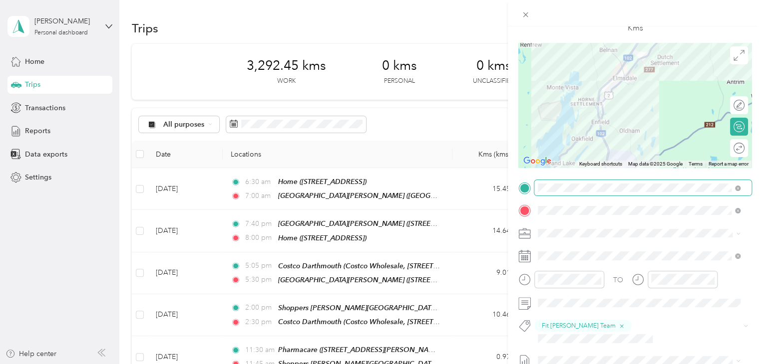
click at [613, 187] on div "New Trip Save This trip cannot be edited because it is either under review, app…" at bounding box center [634, 205] width 233 height 460
drag, startPoint x: 661, startPoint y: 75, endPoint x: 631, endPoint y: 149, distance: 79.4
click at [631, 149] on div at bounding box center [634, 105] width 233 height 125
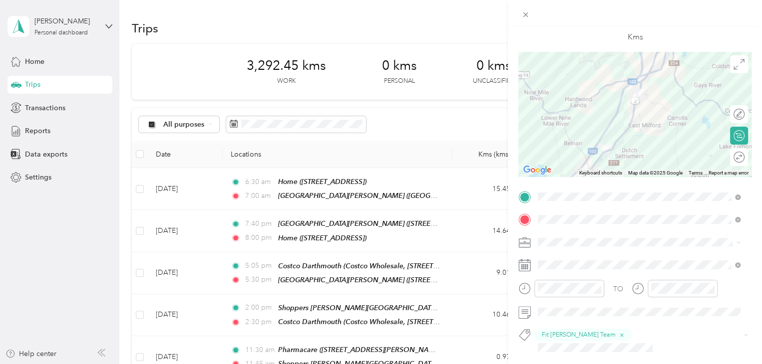
scroll to position [0, 0]
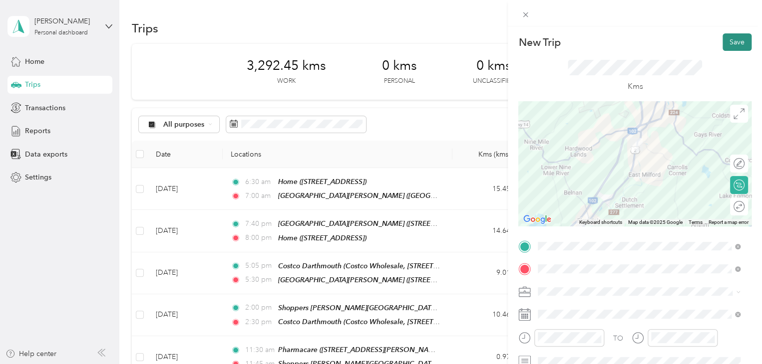
click at [739, 36] on button "Save" at bounding box center [736, 41] width 29 height 17
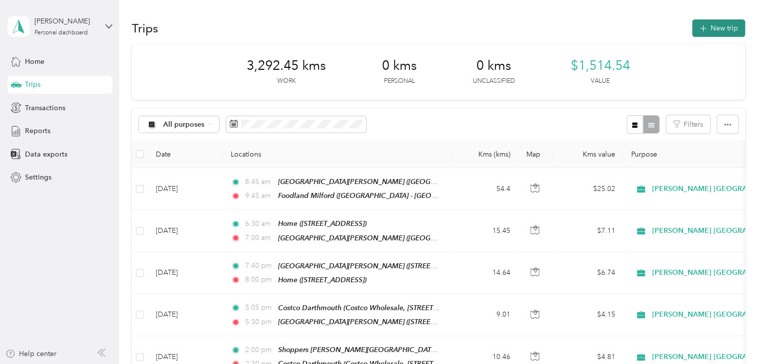
click at [720, 34] on button "New trip" at bounding box center [718, 27] width 53 height 17
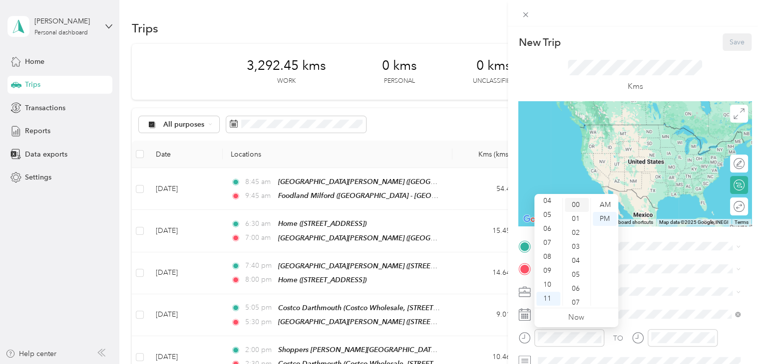
click at [577, 205] on div "00" at bounding box center [577, 205] width 24 height 14
click at [605, 206] on div "AM" at bounding box center [604, 205] width 24 height 14
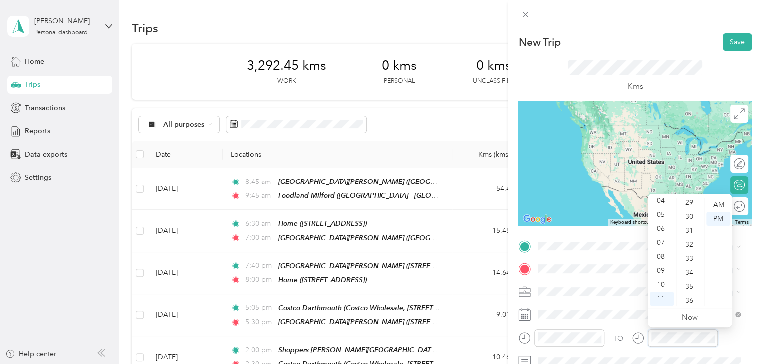
scroll to position [408, 0]
click at [692, 218] on div "30" at bounding box center [690, 216] width 24 height 14
click at [720, 206] on div "AM" at bounding box center [718, 205] width 24 height 14
click at [720, 208] on div "AM" at bounding box center [718, 205] width 24 height 14
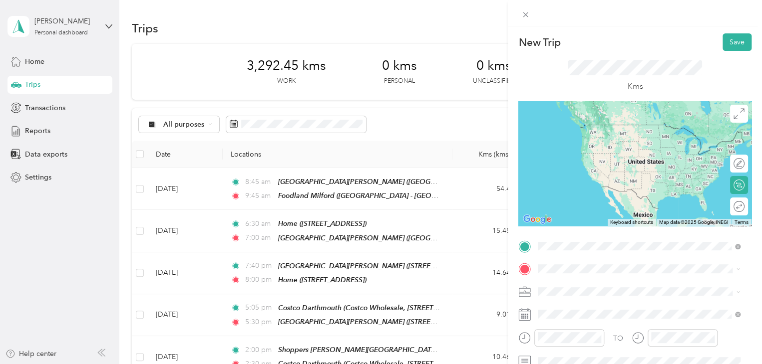
click at [587, 144] on span "Foodland - Milford, 2-2295 Hwy, Milford NS B0N 2H0, Canada, B0N 1Y0, East Hants…" at bounding box center [645, 139] width 176 height 8
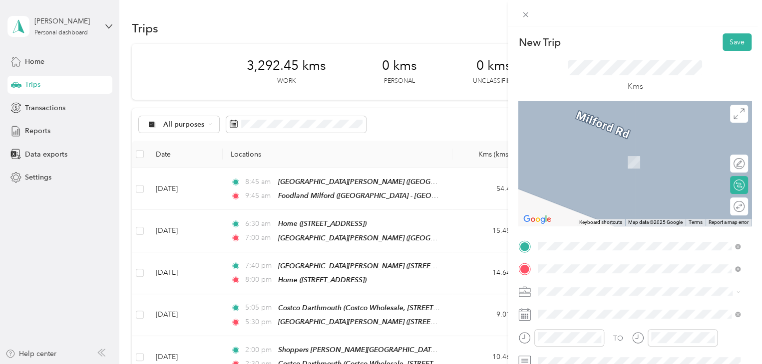
click at [583, 162] on span "Sobeys, Fall River, NS, Canada, Fall River, NS, Canada" at bounding box center [645, 172] width 177 height 29
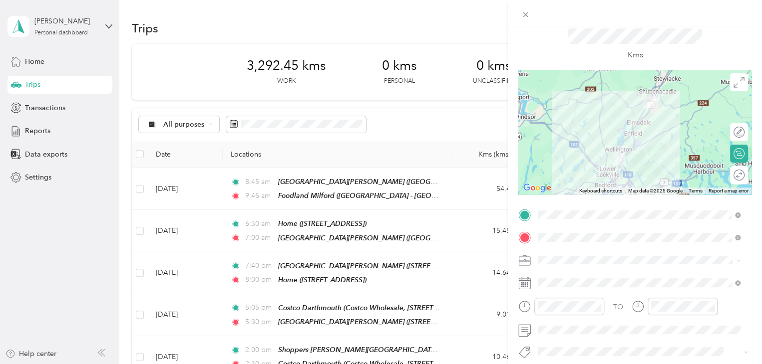
scroll to position [72, 0]
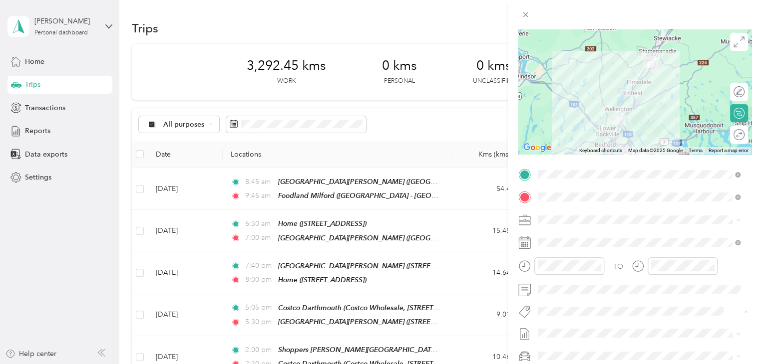
click at [568, 326] on span "Fit Nielsen Team" at bounding box center [585, 328] width 74 height 9
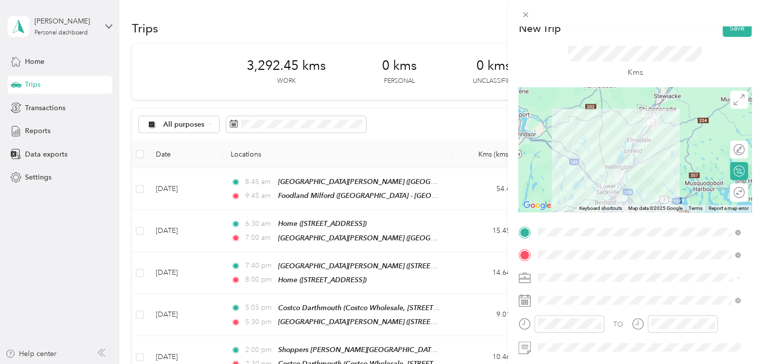
scroll to position [0, 0]
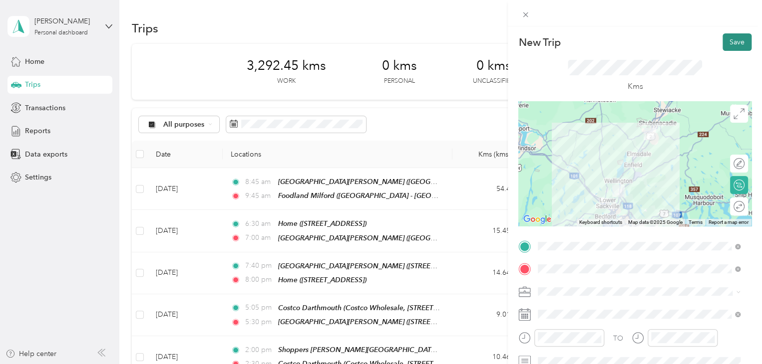
click at [725, 40] on button "Save" at bounding box center [736, 41] width 29 height 17
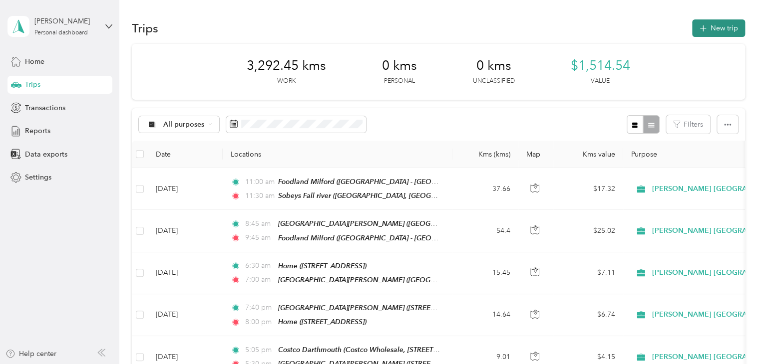
click at [727, 24] on button "New trip" at bounding box center [718, 27] width 53 height 17
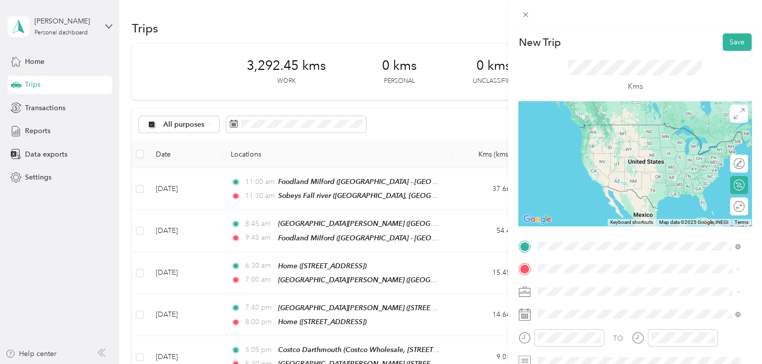
click at [593, 129] on strong "Sobeys Fall river" at bounding box center [583, 128] width 53 height 9
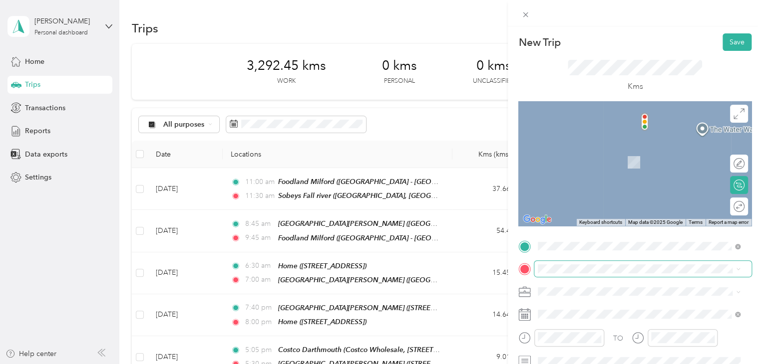
click at [558, 263] on span at bounding box center [642, 269] width 217 height 16
click at [609, 153] on strong "Sobeys Elms dale" at bounding box center [599, 151] width 84 height 9
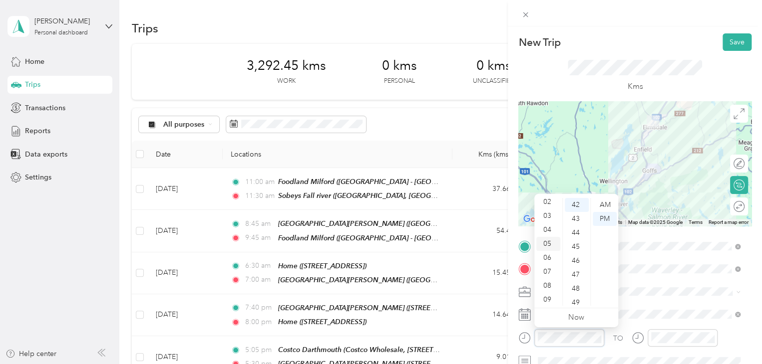
scroll to position [30, 0]
click at [547, 204] on div "02" at bounding box center [548, 203] width 24 height 14
click at [578, 248] on div "45" at bounding box center [577, 247] width 24 height 14
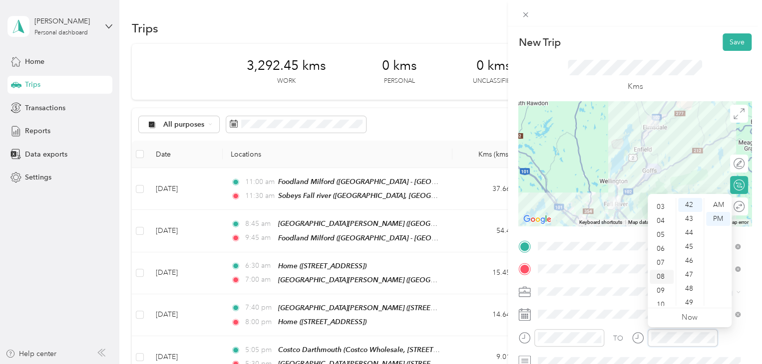
scroll to position [40, 0]
click at [663, 210] on div "03" at bounding box center [661, 207] width 24 height 14
click at [693, 214] on div "15" at bounding box center [690, 216] width 24 height 14
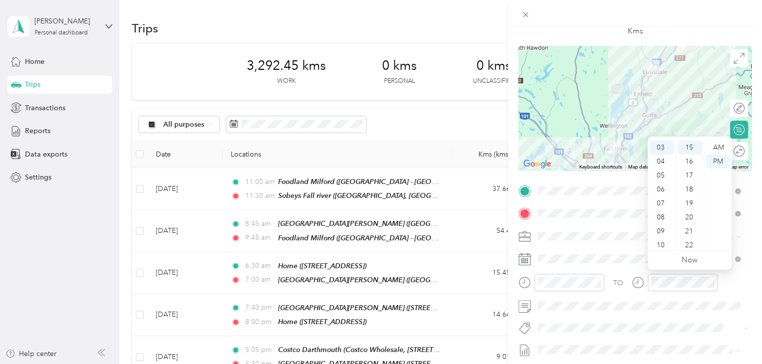
scroll to position [58, 0]
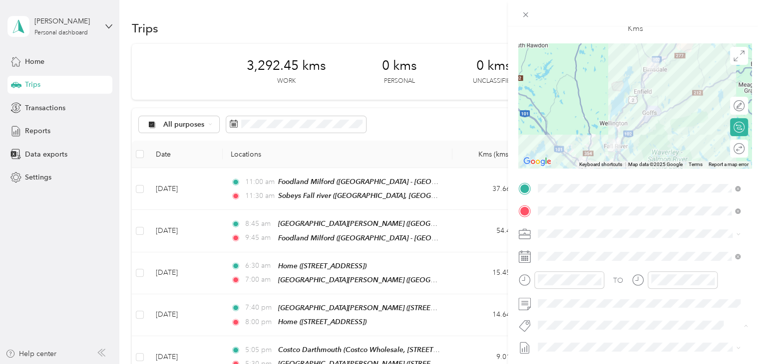
click at [570, 346] on li "Fit Nielsen Team" at bounding box center [638, 342] width 209 height 19
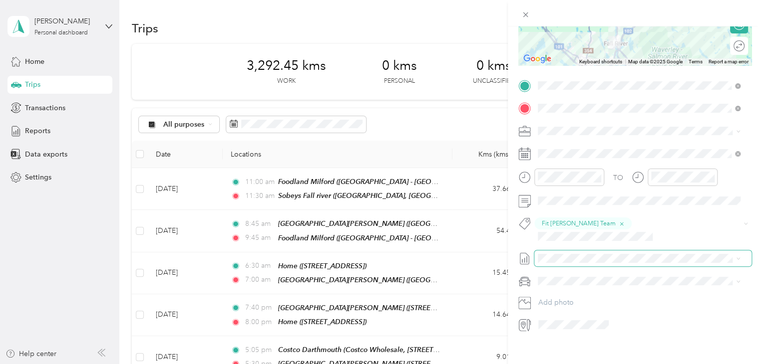
scroll to position [0, 0]
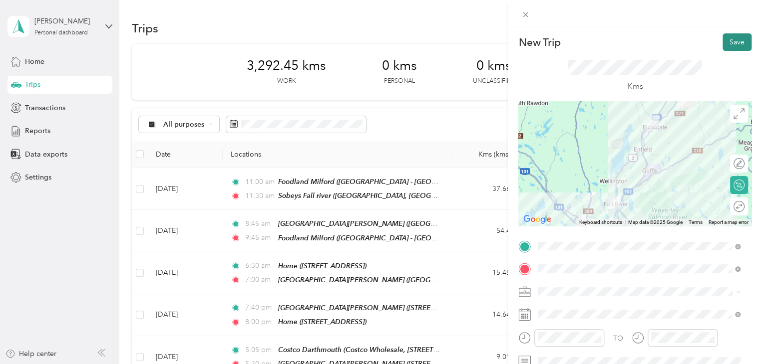
click at [731, 42] on button "Save" at bounding box center [736, 41] width 29 height 17
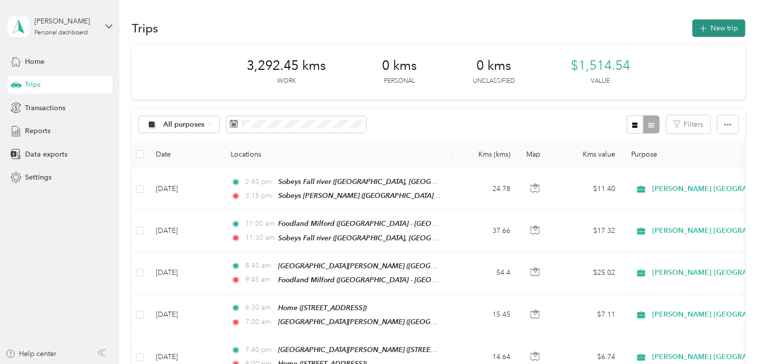
click at [701, 34] on button "New trip" at bounding box center [718, 27] width 53 height 17
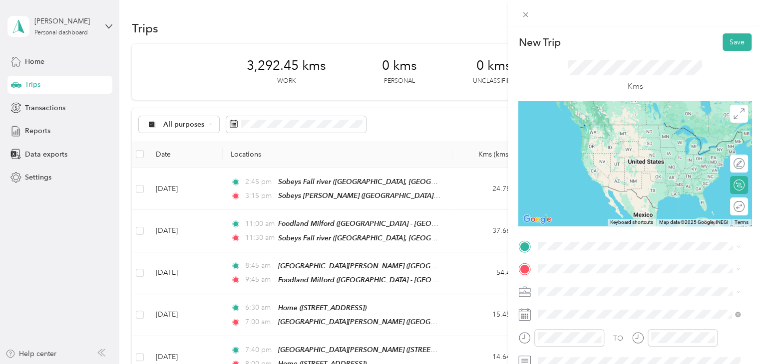
click at [591, 145] on div "Sobeys Elms dale Sobeys Elmsdale, 267 Route 214, Elmsdale NS B2S 1K1, Canada , …" at bounding box center [617, 134] width 121 height 21
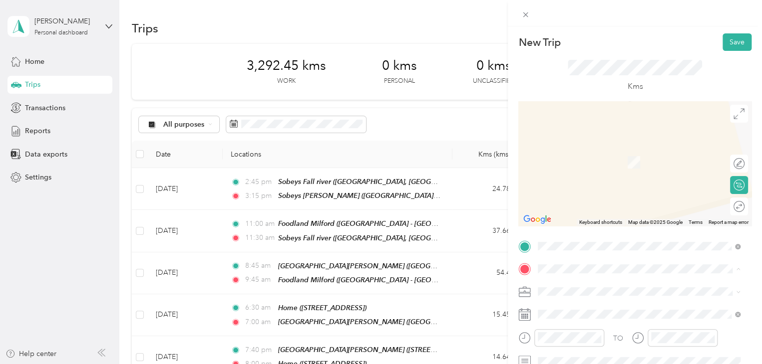
click at [581, 228] on li "Chainlake superstore Atlantic Superstore Chain Lake Drive, 210 Chain Lake Dr, H…" at bounding box center [638, 225] width 209 height 42
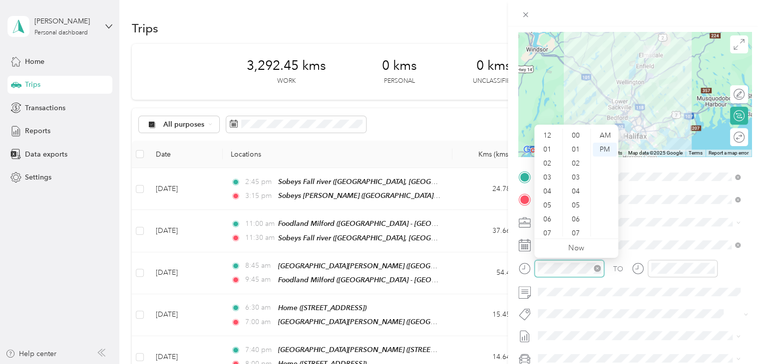
scroll to position [60, 0]
click at [549, 162] on div "06" at bounding box center [548, 160] width 24 height 14
click at [573, 140] on div "35" at bounding box center [577, 140] width 24 height 14
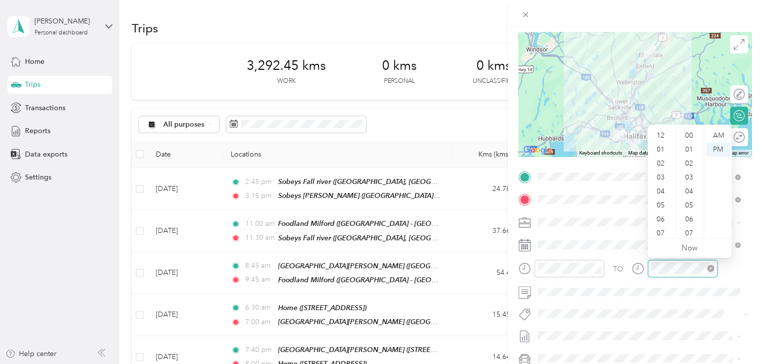
scroll to position [60, 0]
click at [661, 176] on div "07" at bounding box center [661, 174] width 24 height 14
click at [690, 147] on div "45" at bounding box center [690, 150] width 24 height 14
click at [717, 148] on div "PM" at bounding box center [718, 150] width 24 height 14
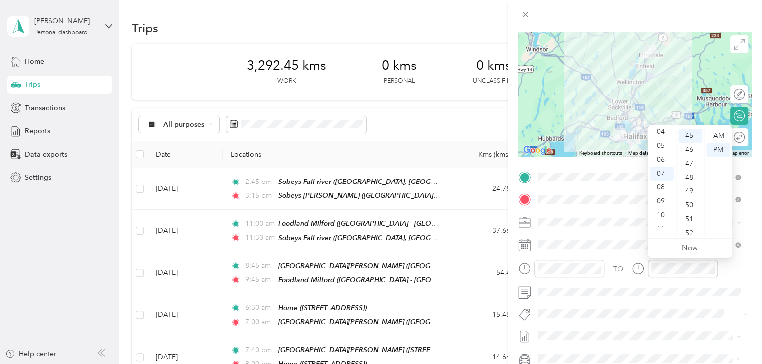
click at [750, 271] on form "New Trip Save This trip cannot be edited because it is either under review, app…" at bounding box center [635, 187] width 254 height 446
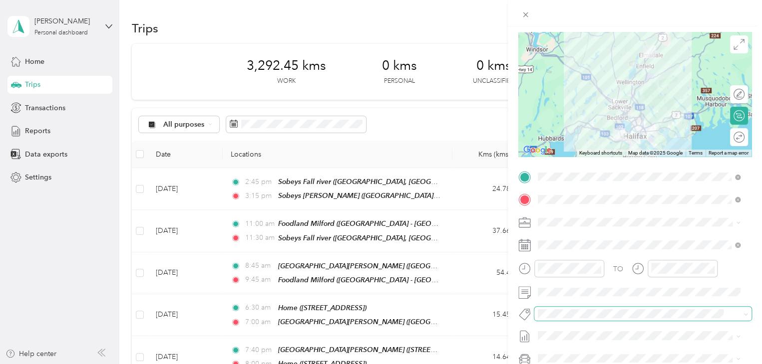
click at [572, 309] on span at bounding box center [634, 314] width 200 height 10
click at [566, 364] on div "New Trip Save This trip cannot be edited because it is either under review, app…" at bounding box center [378, 364] width 757 height 0
click at [568, 333] on button "Fit Nielsen Team" at bounding box center [585, 331] width 88 height 12
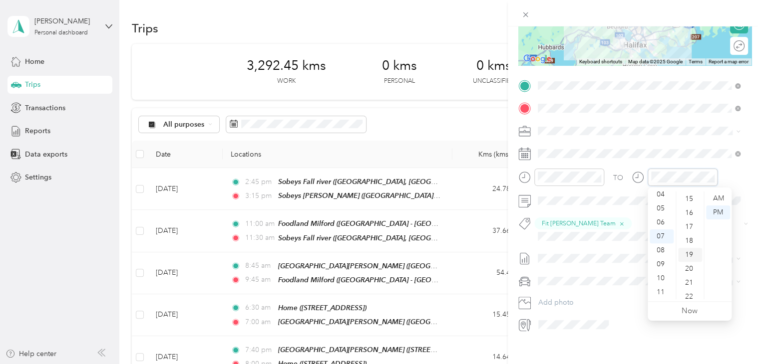
scroll to position [209, 0]
click at [693, 202] on div "15" at bounding box center [690, 200] width 24 height 14
click at [693, 202] on div "15" at bounding box center [690, 199] width 24 height 14
click at [687, 194] on div "15" at bounding box center [690, 199] width 24 height 14
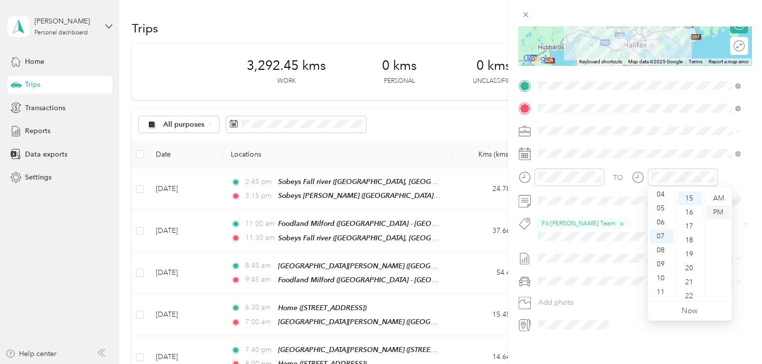
click at [716, 211] on div "PM" at bounding box center [718, 213] width 24 height 14
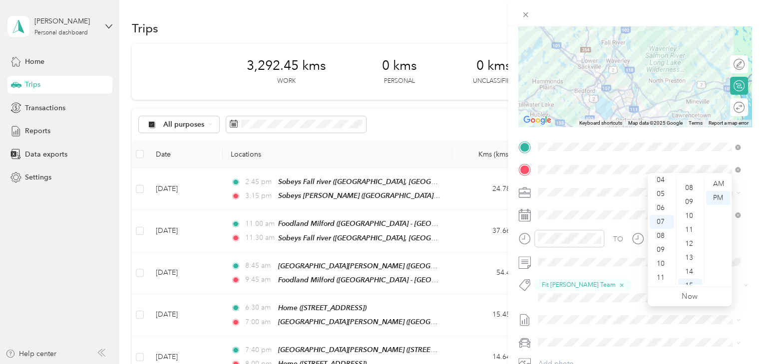
scroll to position [0, 0]
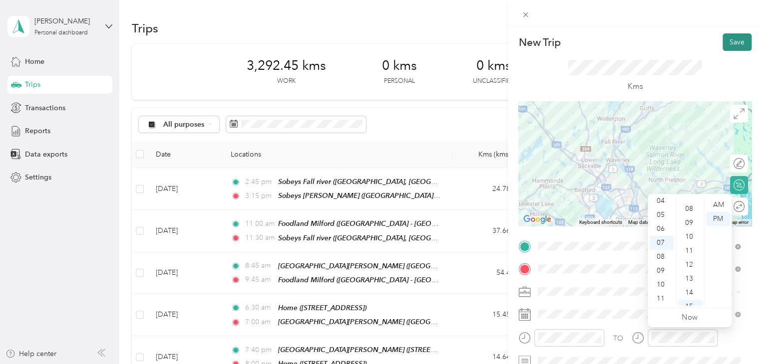
click at [734, 43] on button "Save" at bounding box center [736, 41] width 29 height 17
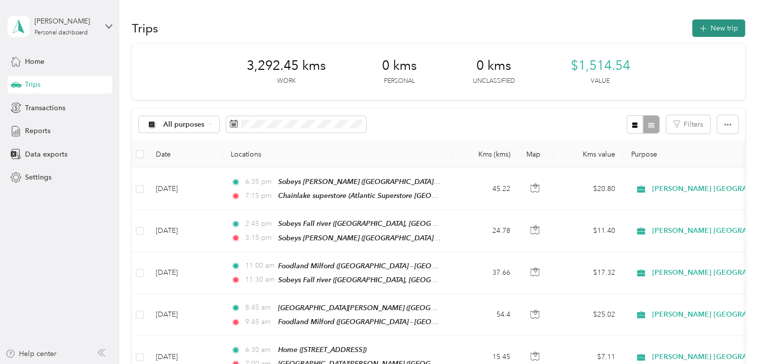
click at [714, 25] on button "New trip" at bounding box center [718, 27] width 53 height 17
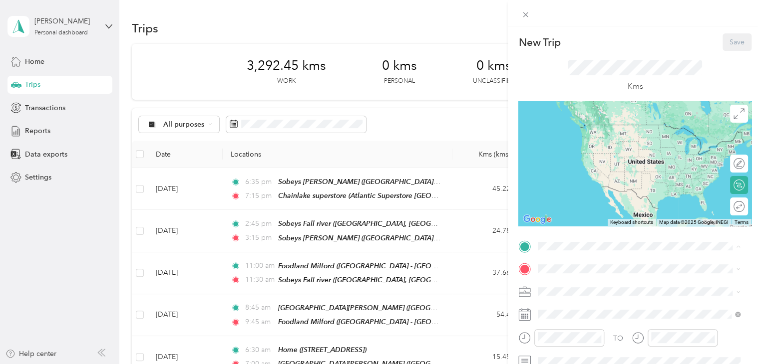
click at [576, 206] on div "Chainlake superstore Atlantic Superstore Chain Lake Drive, 210 Chain Lake Dr, H…" at bounding box center [638, 202] width 195 height 35
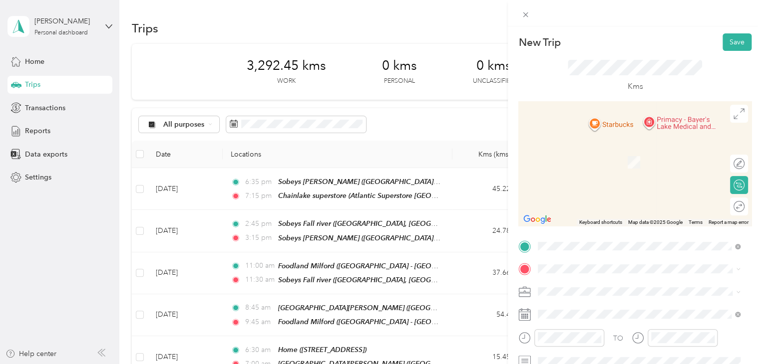
click at [571, 166] on span "3103 Connaught Ave, Halifax, NS, Canada , B3L 3A8, Halifax, NS, Canada" at bounding box center [588, 161] width 63 height 8
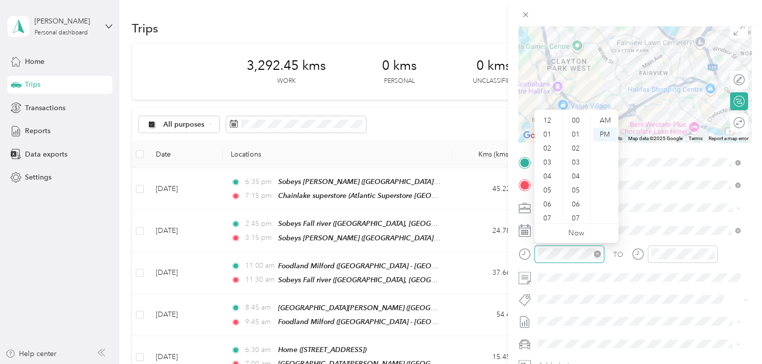
scroll to position [60, 0]
click at [549, 202] on div "10" at bounding box center [548, 201] width 24 height 14
click at [547, 200] on div "10" at bounding box center [548, 201] width 24 height 14
click at [576, 120] on div "00" at bounding box center [577, 121] width 24 height 14
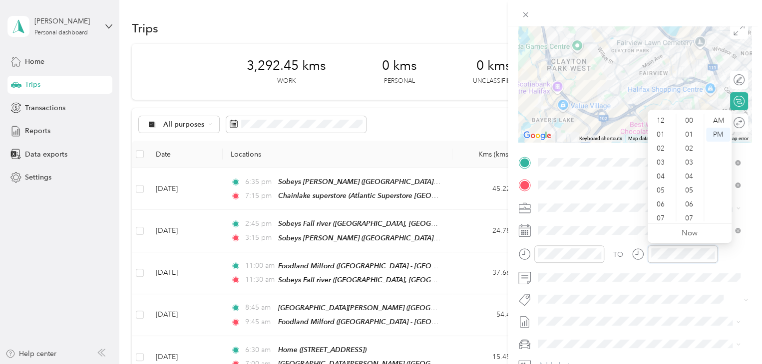
scroll to position [60, 0]
click at [663, 206] on div "10" at bounding box center [661, 201] width 24 height 14
click at [691, 214] on div "20" at bounding box center [690, 215] width 24 height 14
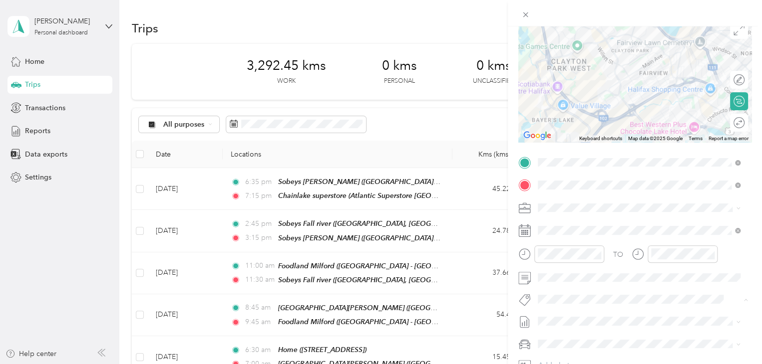
click at [568, 320] on li "Fit Nielsen Team" at bounding box center [638, 316] width 209 height 19
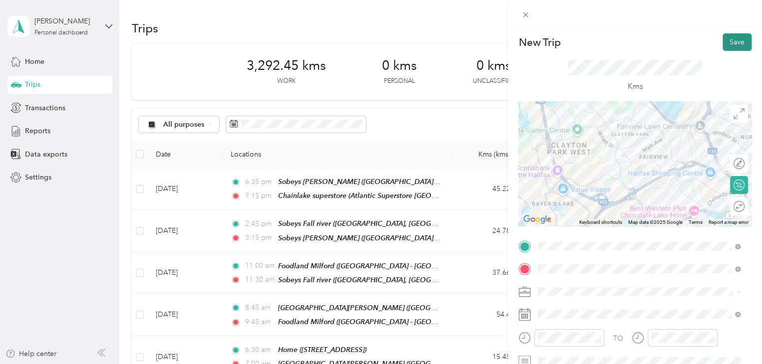
click at [739, 48] on button "Save" at bounding box center [736, 41] width 29 height 17
